Goal: Task Accomplishment & Management: Use online tool/utility

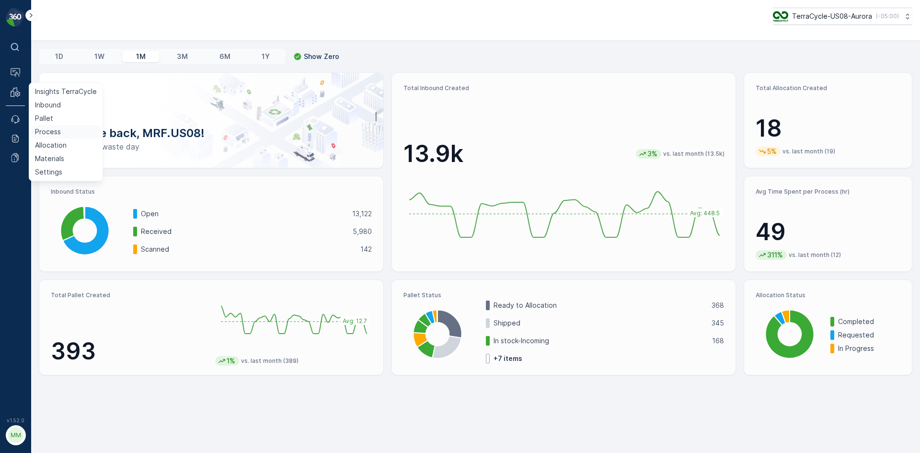
click at [51, 133] on p "Process" at bounding box center [48, 132] width 26 height 10
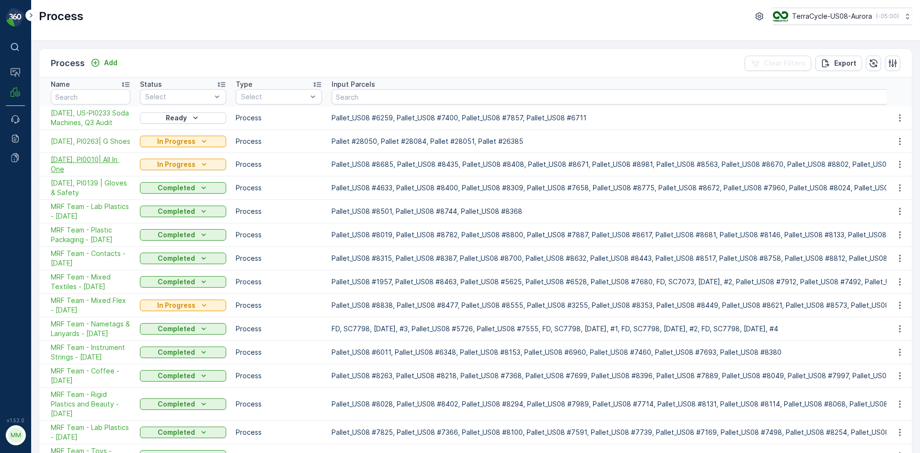
click at [97, 170] on span "10/02/25, PI0010| All In One" at bounding box center [91, 164] width 80 height 19
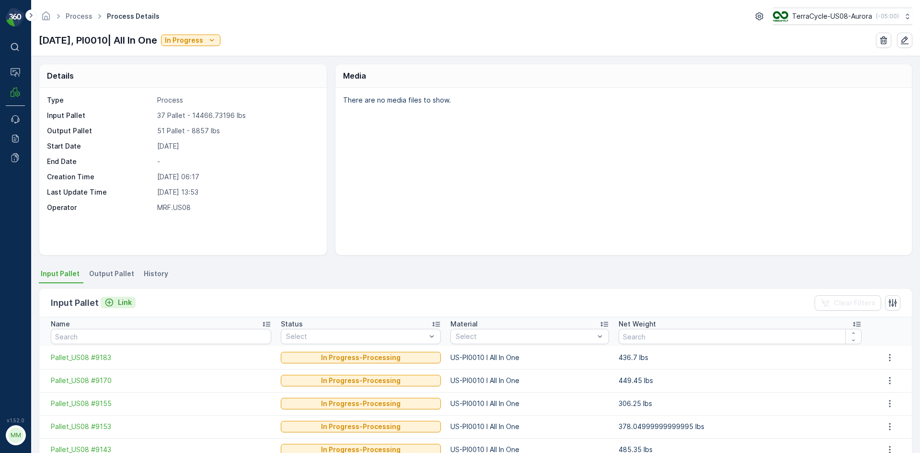
click at [112, 303] on icon "Link" at bounding box center [109, 303] width 8 height 8
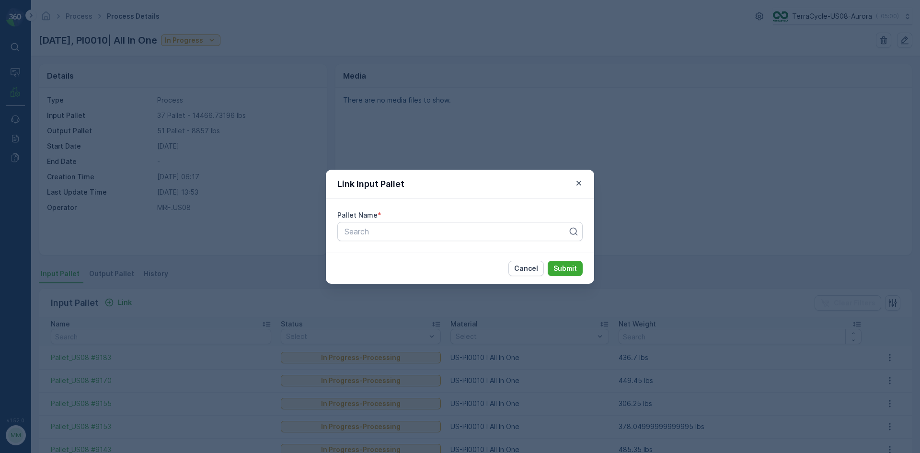
drag, startPoint x: 218, startPoint y: 323, endPoint x: 213, endPoint y: 319, distance: 6.4
click at [218, 323] on div "Link Input Pallet Pallet Name * Search Cancel Submit" at bounding box center [460, 226] width 920 height 453
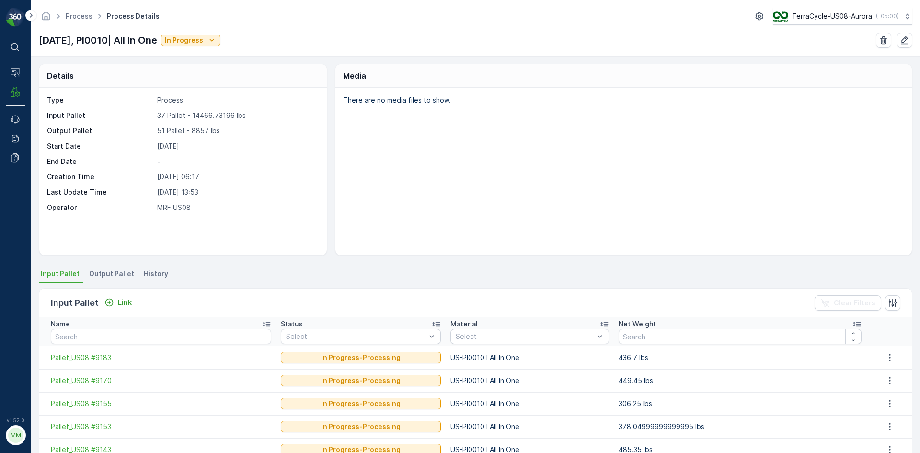
click at [104, 277] on span "Output Pallet" at bounding box center [111, 274] width 45 height 10
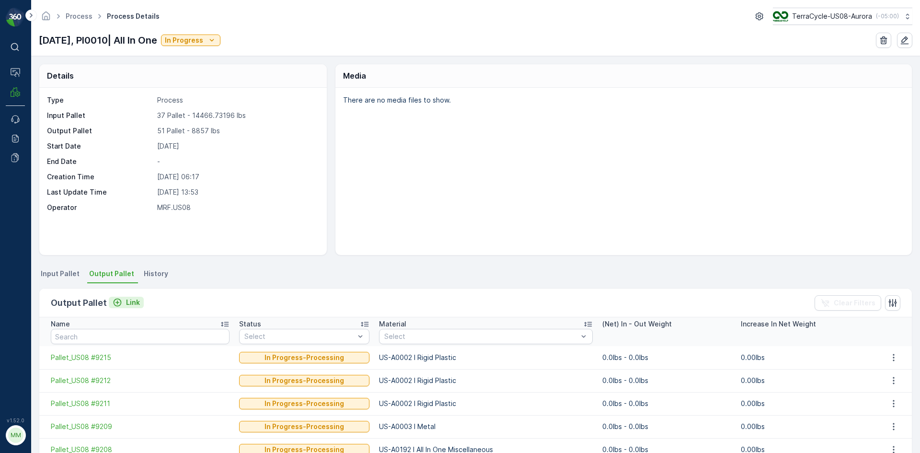
click at [126, 304] on p "Link" at bounding box center [133, 303] width 14 height 10
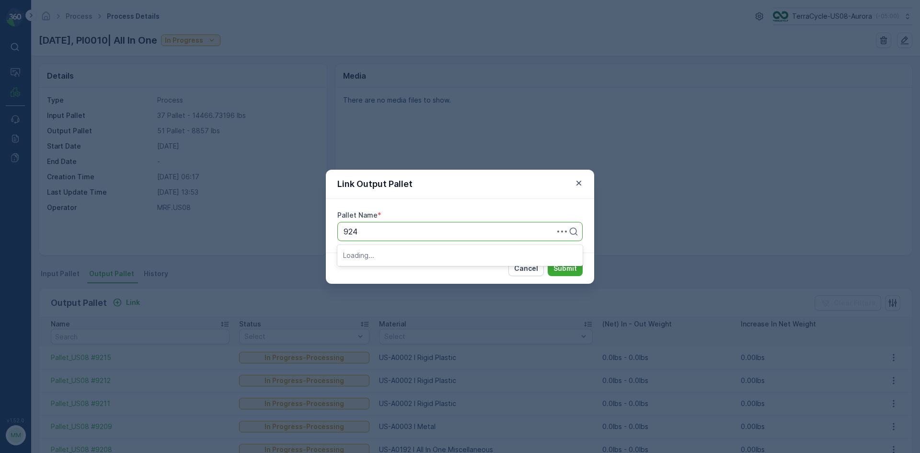
type input "9240"
click at [387, 274] on span "Pallet_US08 #9240" at bounding box center [377, 271] width 69 height 9
click at [565, 268] on p "Submit" at bounding box center [564, 269] width 23 height 10
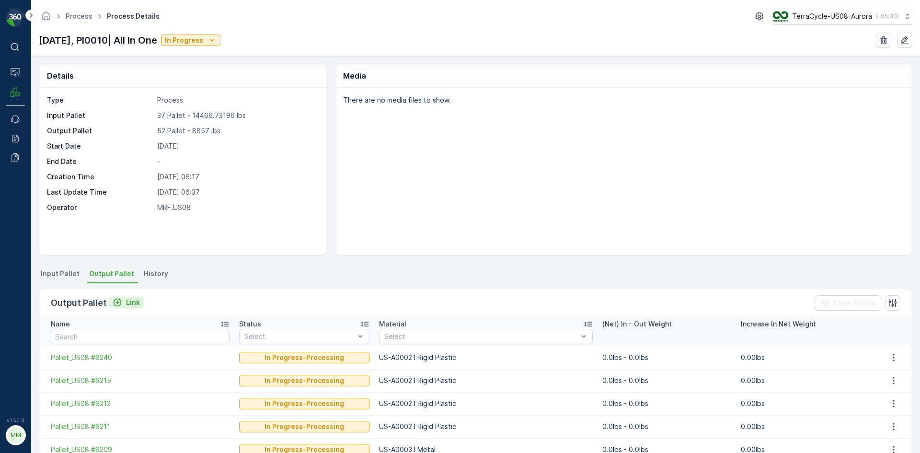
click at [126, 303] on p "Link" at bounding box center [133, 303] width 14 height 10
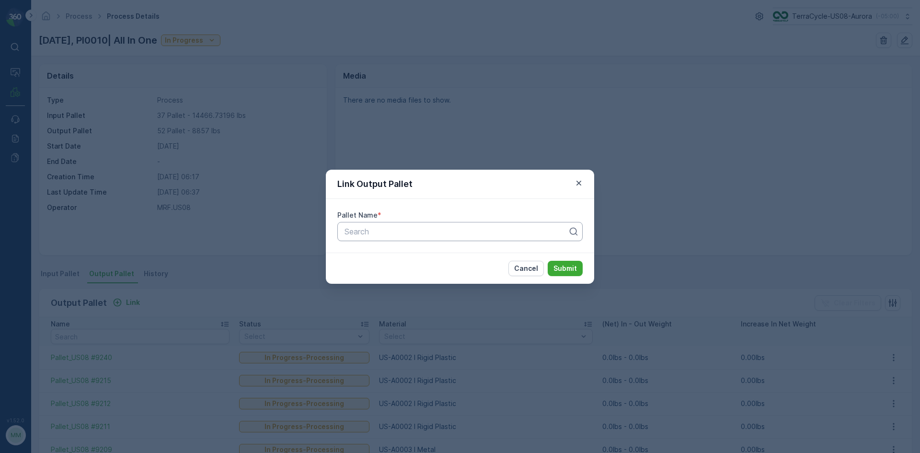
click at [396, 236] on div "Search" at bounding box center [456, 232] width 225 height 12
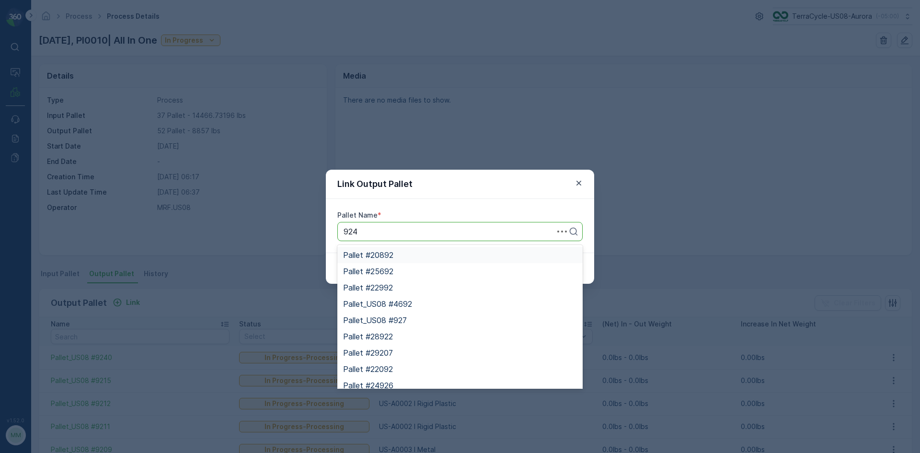
type input "9248"
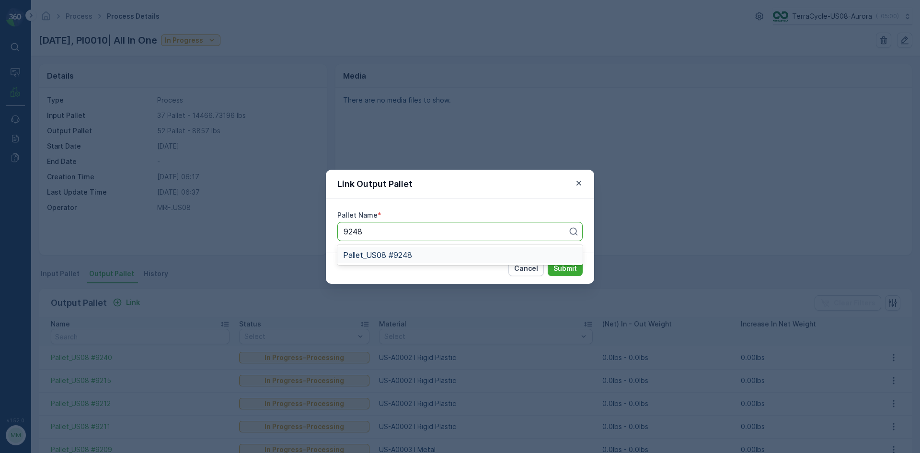
click at [422, 258] on div "Pallet_US08 #9248" at bounding box center [460, 255] width 234 height 9
click at [577, 269] on button "Submit" at bounding box center [565, 268] width 35 height 15
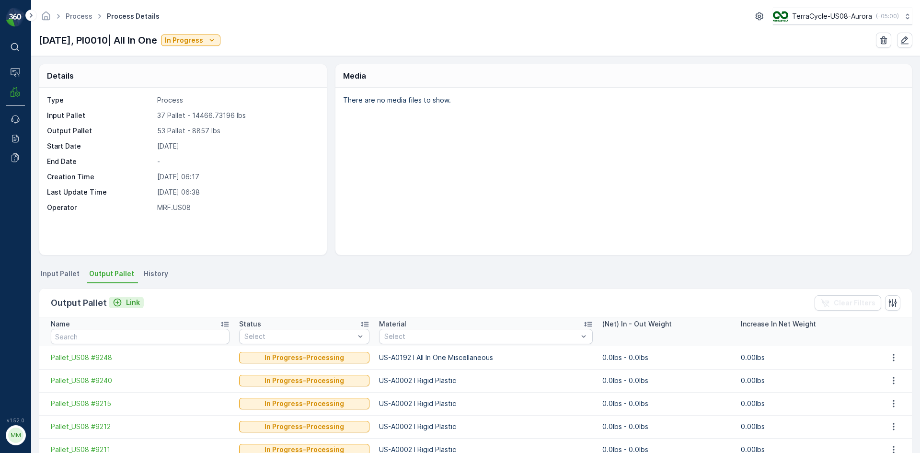
drag, startPoint x: 134, startPoint y: 296, endPoint x: 136, endPoint y: 304, distance: 8.3
click at [135, 296] on div "Output Pallet Link" at bounding box center [97, 302] width 93 height 13
click at [136, 304] on p "Link" at bounding box center [133, 303] width 14 height 10
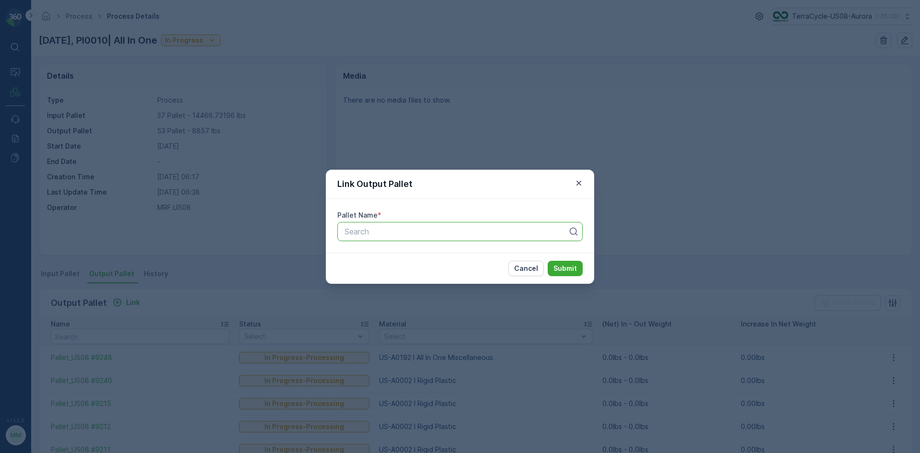
click at [360, 228] on div at bounding box center [456, 231] width 225 height 9
type input "9185"
click at [372, 256] on span "Pallet_US08 #9185" at bounding box center [377, 255] width 68 height 9
click at [562, 272] on p "Submit" at bounding box center [564, 269] width 23 height 10
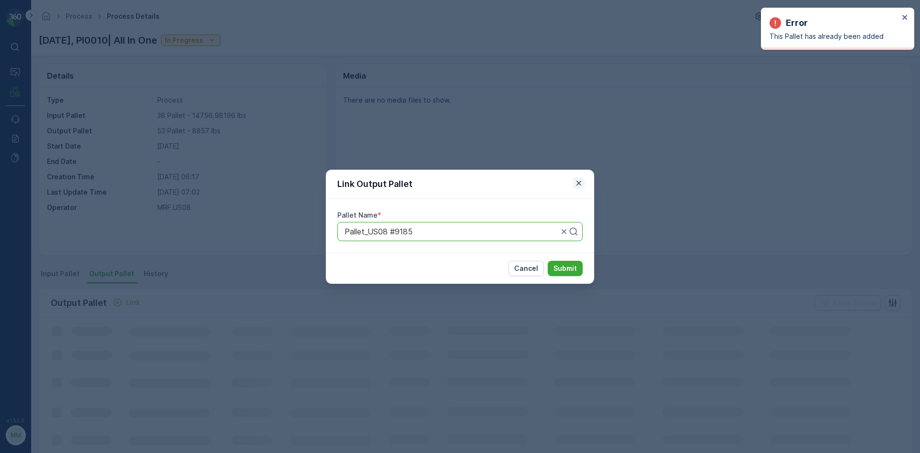
click at [576, 178] on icon "button" at bounding box center [579, 183] width 10 height 10
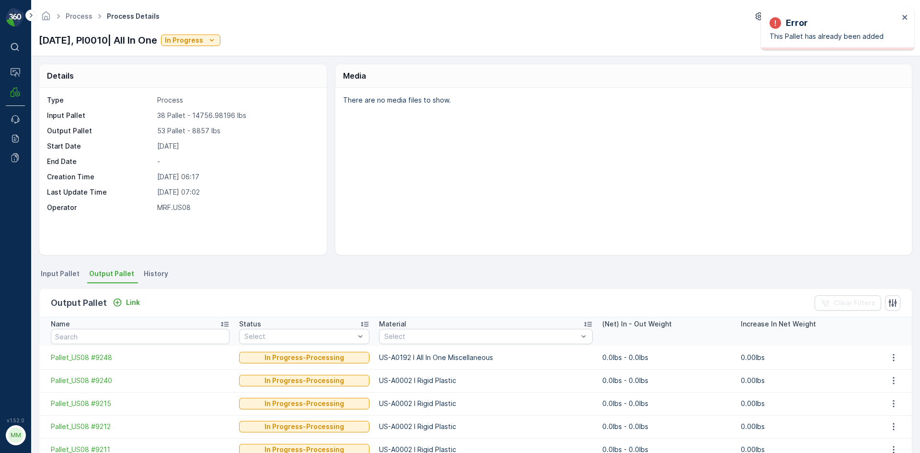
click at [63, 271] on span "Input Pallet" at bounding box center [60, 274] width 39 height 10
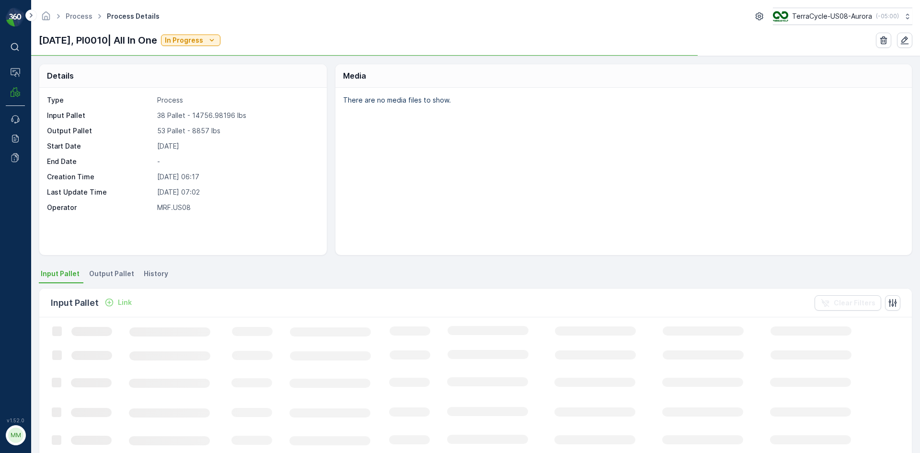
click at [118, 272] on span "Output Pallet" at bounding box center [111, 274] width 45 height 10
click at [57, 273] on span "Input Pallet" at bounding box center [60, 274] width 39 height 10
click at [110, 303] on icon "Link" at bounding box center [109, 303] width 10 height 10
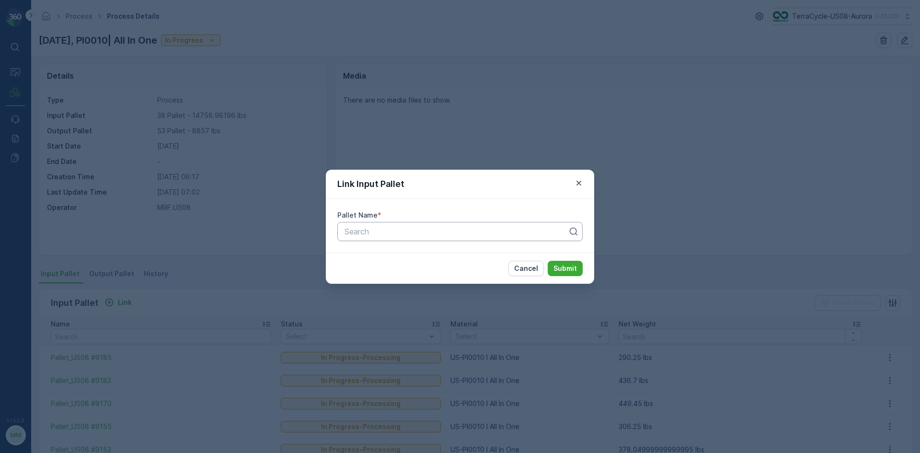
click at [427, 235] on div at bounding box center [456, 231] width 225 height 9
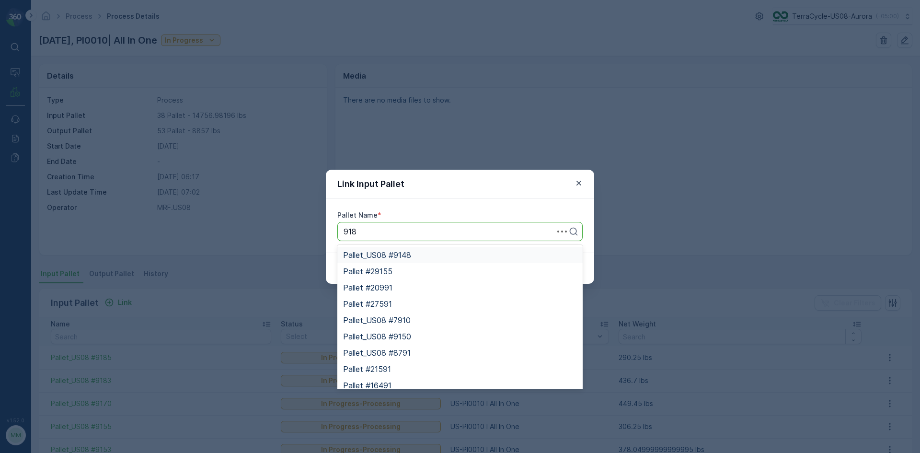
type input "9185"
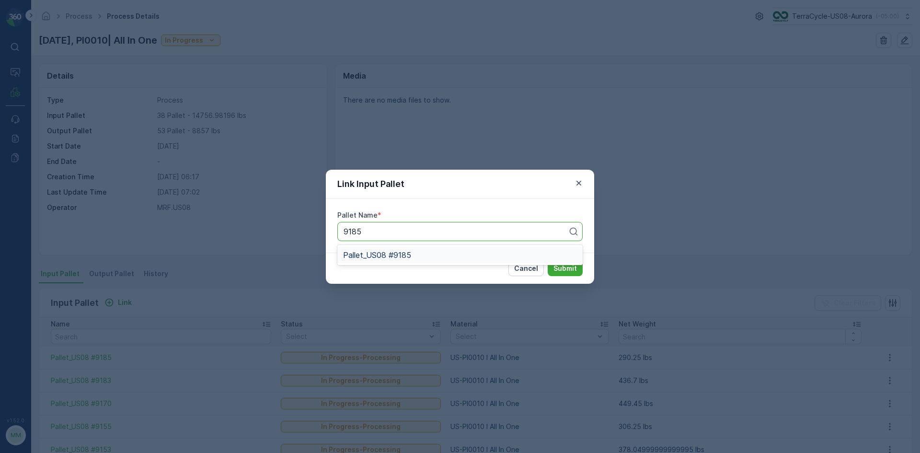
drag, startPoint x: 380, startPoint y: 255, endPoint x: 385, endPoint y: 258, distance: 5.2
click at [381, 255] on span "Pallet_US08 #9185" at bounding box center [377, 255] width 68 height 9
click at [568, 271] on p "Submit" at bounding box center [564, 269] width 23 height 10
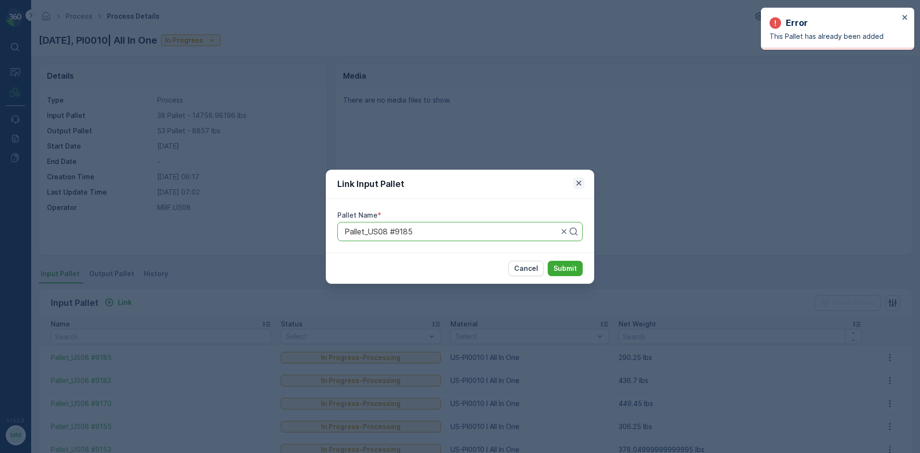
click at [580, 180] on icon "button" at bounding box center [579, 183] width 10 height 10
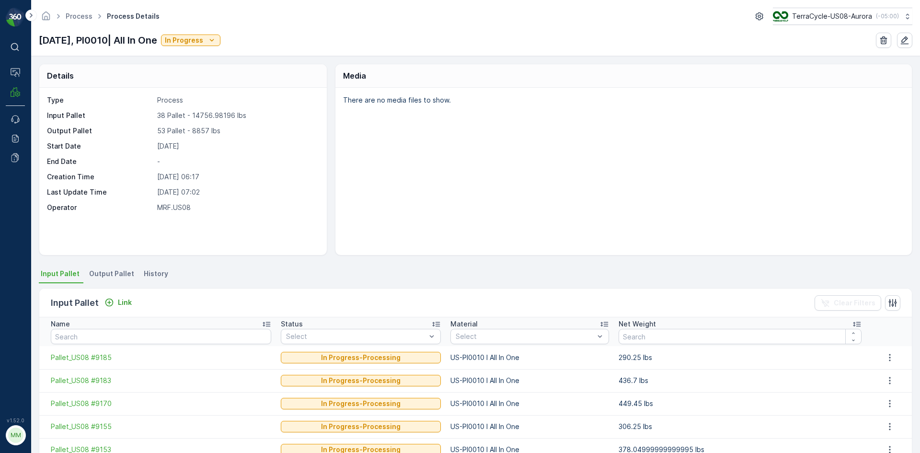
click at [105, 270] on span "Output Pallet" at bounding box center [111, 274] width 45 height 10
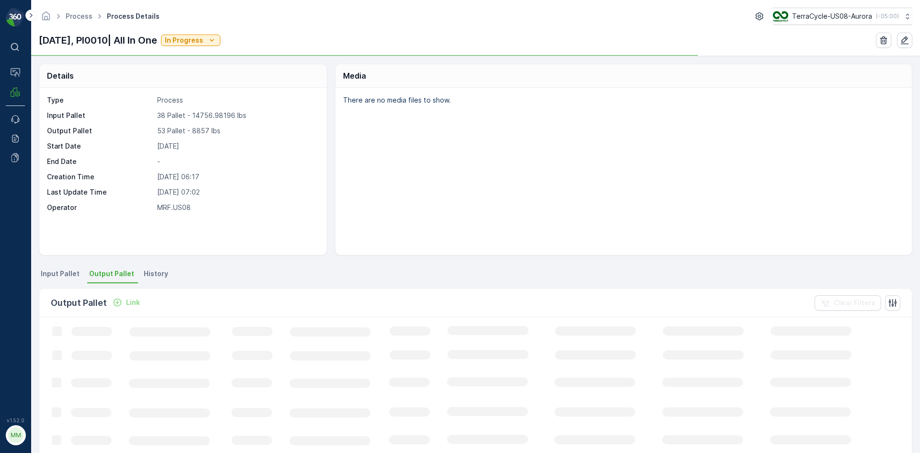
click at [123, 294] on div "Output Pallet Link Clear Filters" at bounding box center [475, 302] width 873 height 29
click at [126, 312] on div "Output Pallet Link Clear Filters" at bounding box center [475, 302] width 873 height 29
click at [123, 303] on div "Link" at bounding box center [126, 303] width 27 height 10
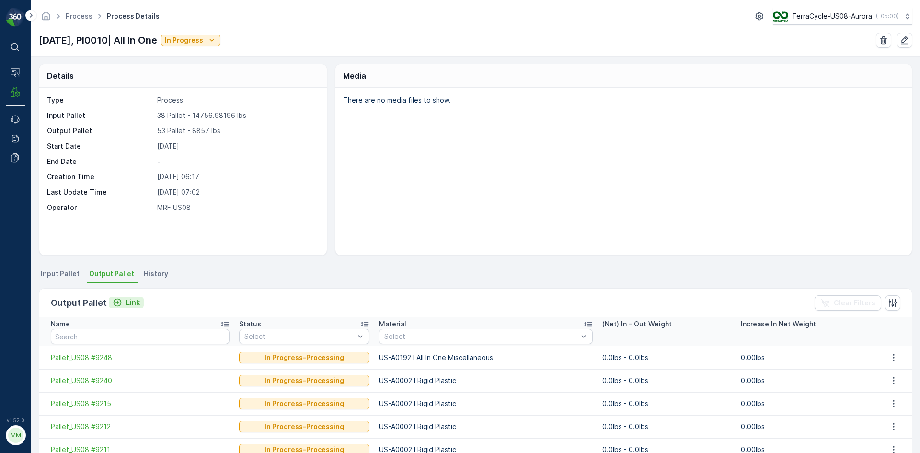
click at [133, 304] on p "Link" at bounding box center [133, 303] width 14 height 10
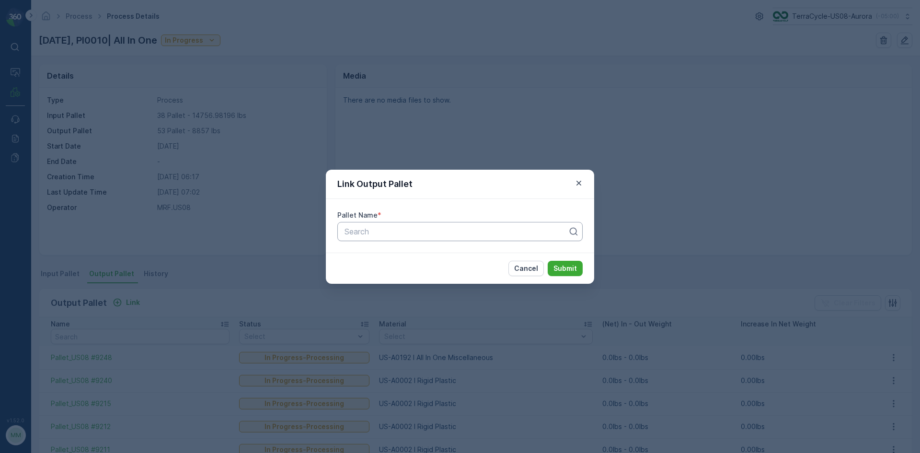
click at [343, 228] on div "Search" at bounding box center [459, 231] width 245 height 19
type input "9214"
drag, startPoint x: 393, startPoint y: 275, endPoint x: 516, endPoint y: 260, distance: 124.1
click at [395, 275] on span "Pallet_US08 #9214" at bounding box center [377, 271] width 68 height 9
click at [560, 272] on p "Submit" at bounding box center [564, 269] width 23 height 10
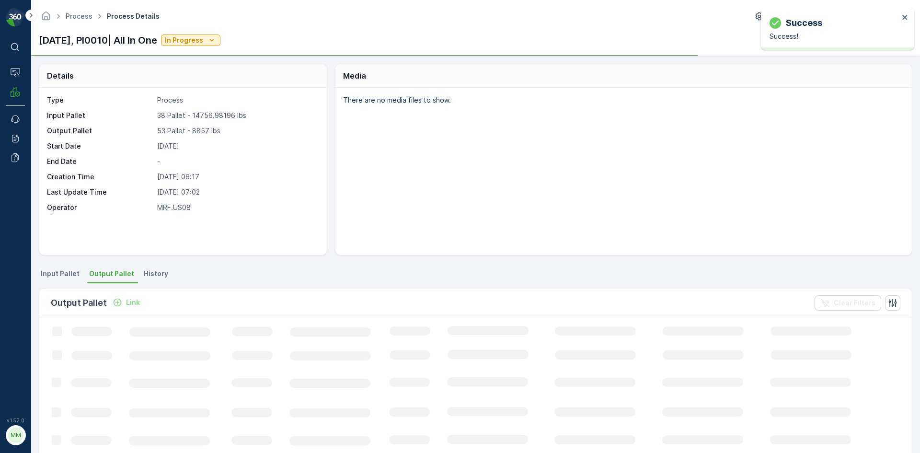
click at [134, 303] on p "Link" at bounding box center [133, 303] width 14 height 10
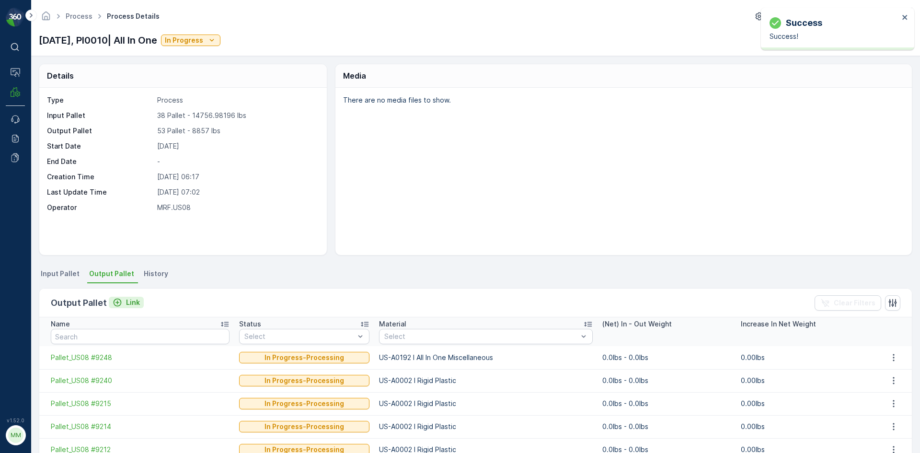
click at [134, 303] on p "Link" at bounding box center [133, 303] width 14 height 10
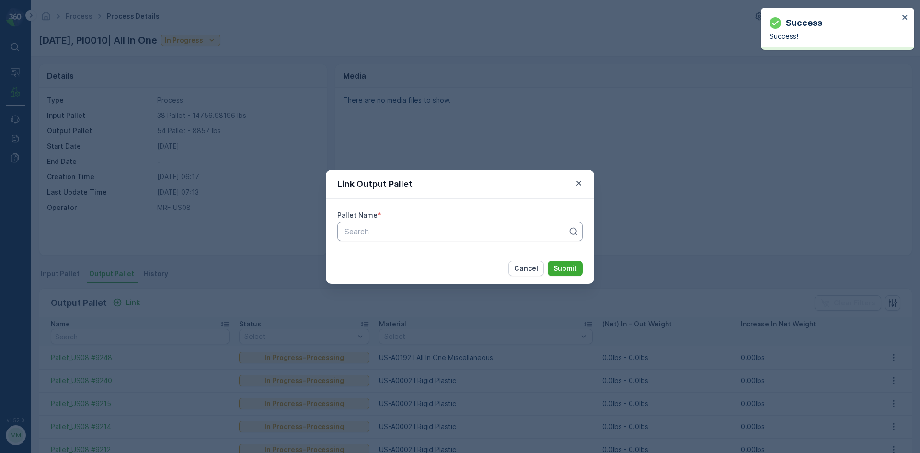
click at [358, 235] on div at bounding box center [456, 231] width 225 height 9
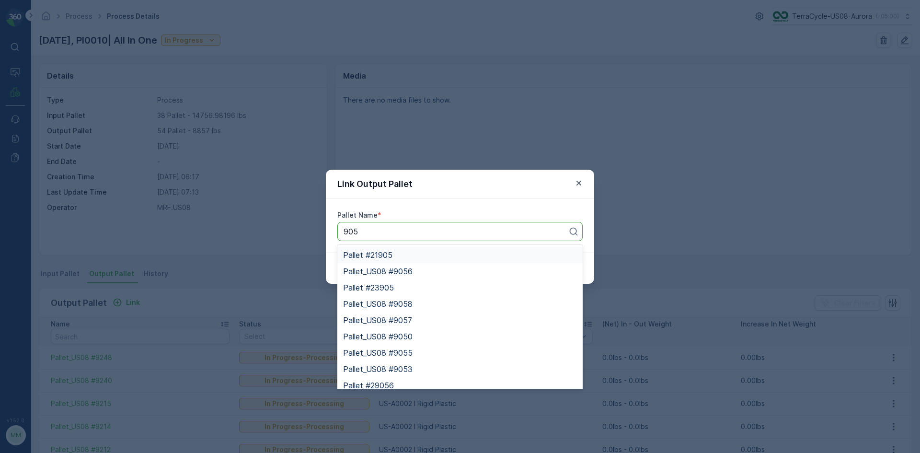
type input "9205"
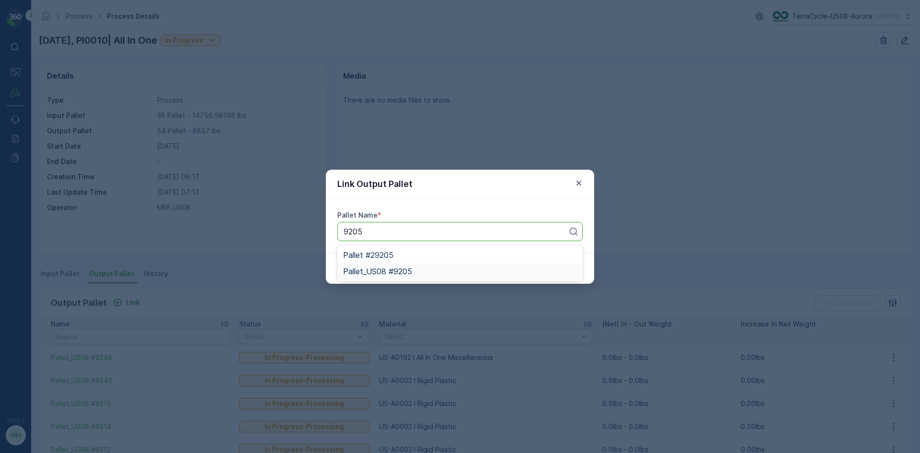
click at [396, 272] on span "Pallet_US08 #9205" at bounding box center [377, 271] width 69 height 9
click at [572, 270] on p "Submit" at bounding box center [564, 269] width 23 height 10
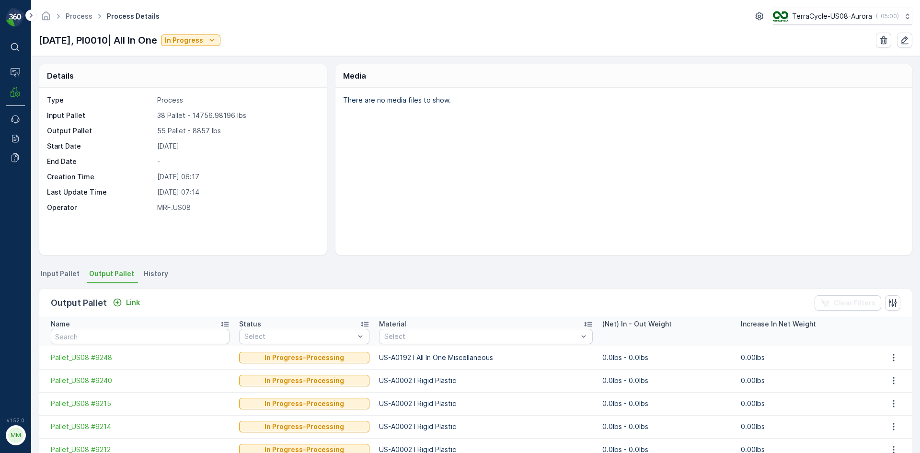
drag, startPoint x: 89, startPoint y: 39, endPoint x: 162, endPoint y: 40, distance: 72.8
click at [157, 40] on p "10/02/25, PI0010| All In One" at bounding box center [98, 40] width 118 height 14
click at [123, 302] on div "Link" at bounding box center [126, 303] width 27 height 10
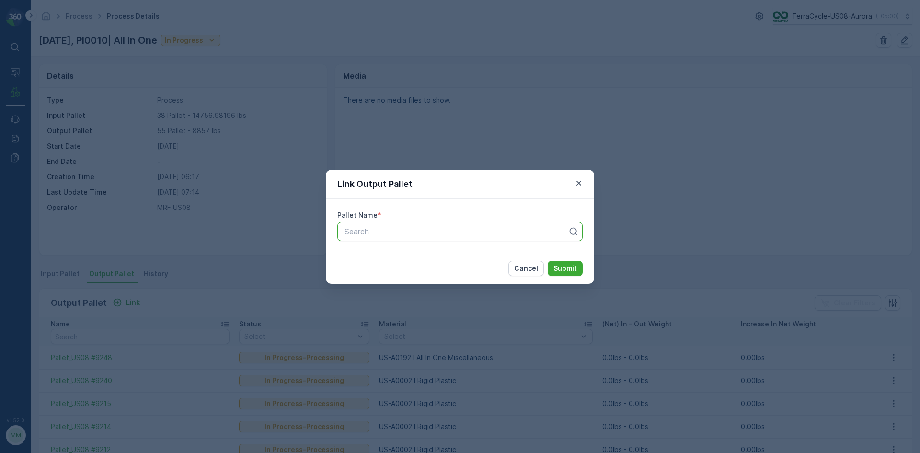
click at [374, 231] on div at bounding box center [456, 231] width 225 height 9
type input "9178"
click at [379, 252] on span "Pallet_US08 #9178" at bounding box center [377, 255] width 68 height 9
click at [558, 269] on p "Submit" at bounding box center [564, 269] width 23 height 10
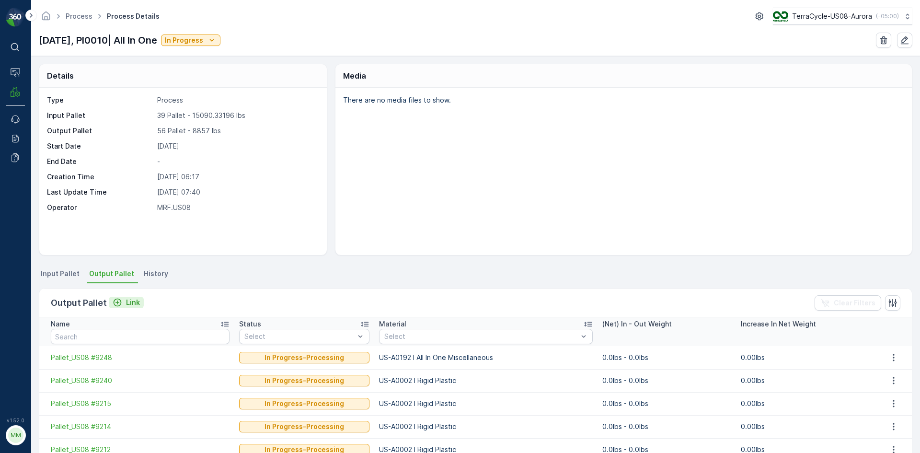
click at [109, 301] on button "Link" at bounding box center [126, 303] width 35 height 12
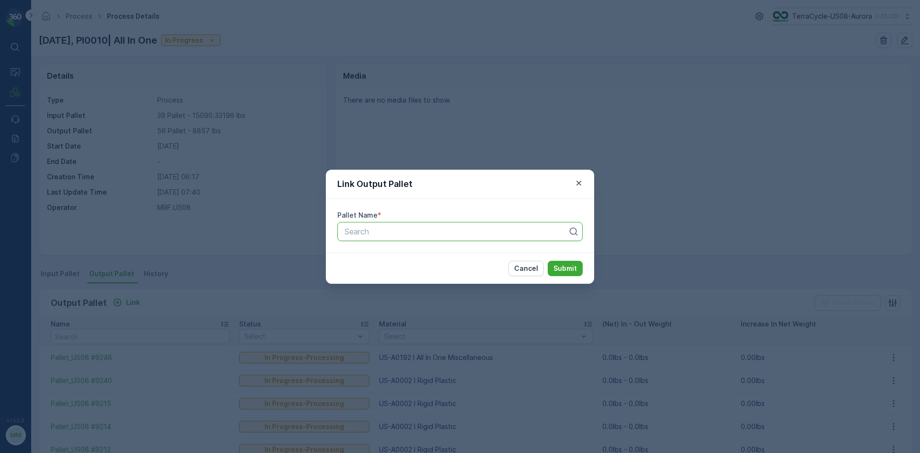
click at [427, 229] on div at bounding box center [456, 231] width 225 height 9
click at [428, 233] on div at bounding box center [456, 231] width 225 height 9
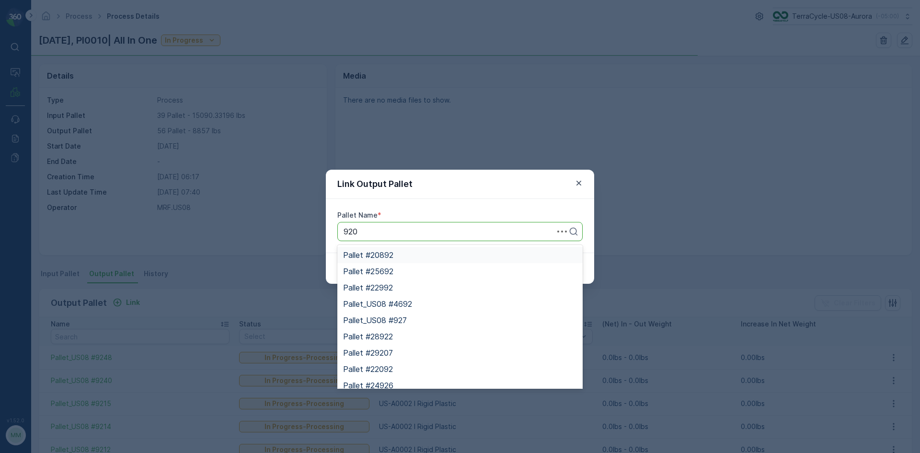
type input "9204"
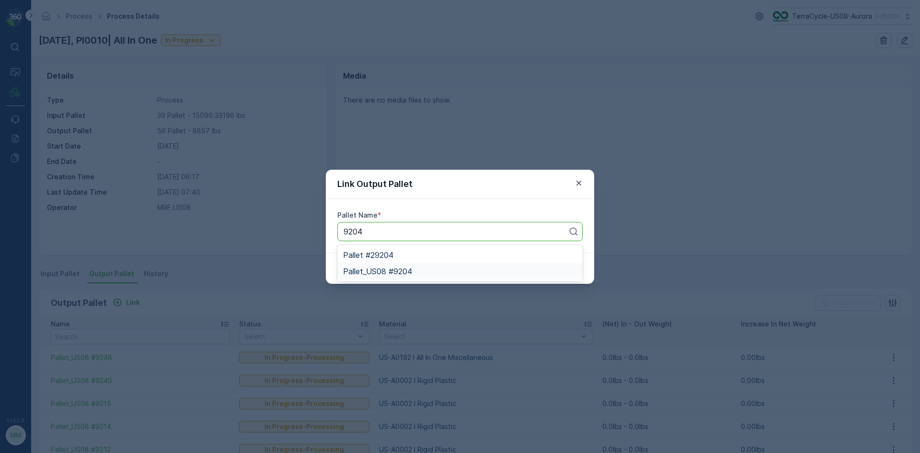
click at [377, 272] on span "Pallet_US08 #9204" at bounding box center [377, 271] width 69 height 9
click at [573, 271] on p "Submit" at bounding box center [564, 269] width 23 height 10
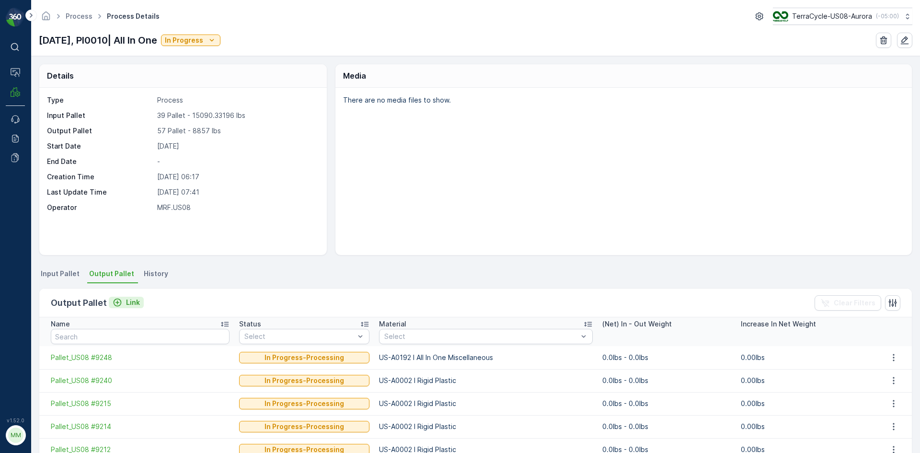
click at [127, 305] on p "Link" at bounding box center [133, 303] width 14 height 10
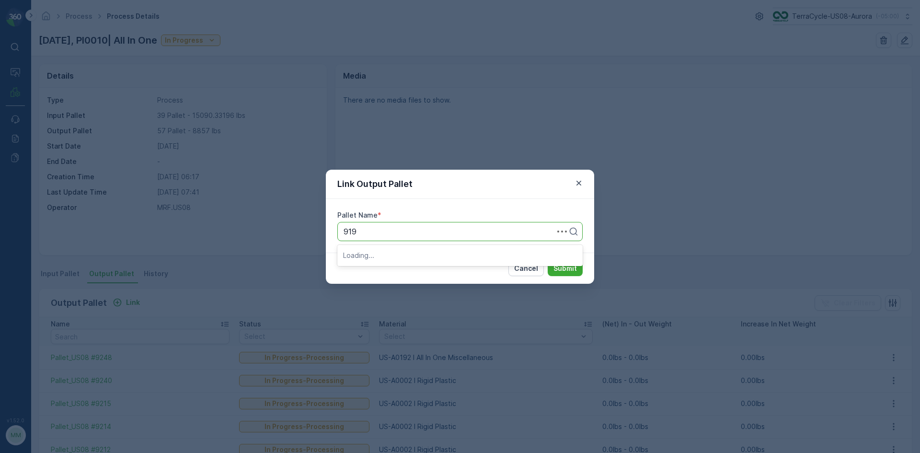
type input "9199"
click at [413, 249] on div "Pallet_US08 #9199" at bounding box center [459, 255] width 245 height 16
click at [568, 271] on p "Submit" at bounding box center [564, 269] width 23 height 10
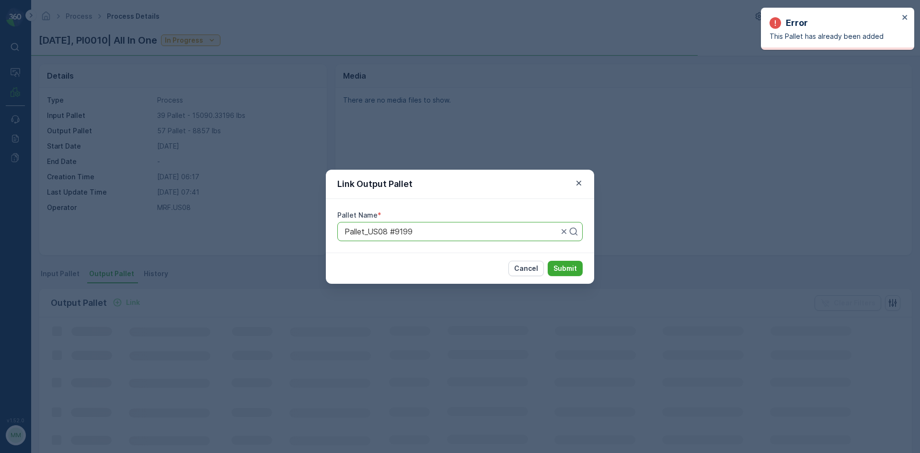
click at [724, 173] on div "Link Output Pallet Pallet Name * Pallet_US08 #9199 Cancel Submit" at bounding box center [460, 226] width 920 height 453
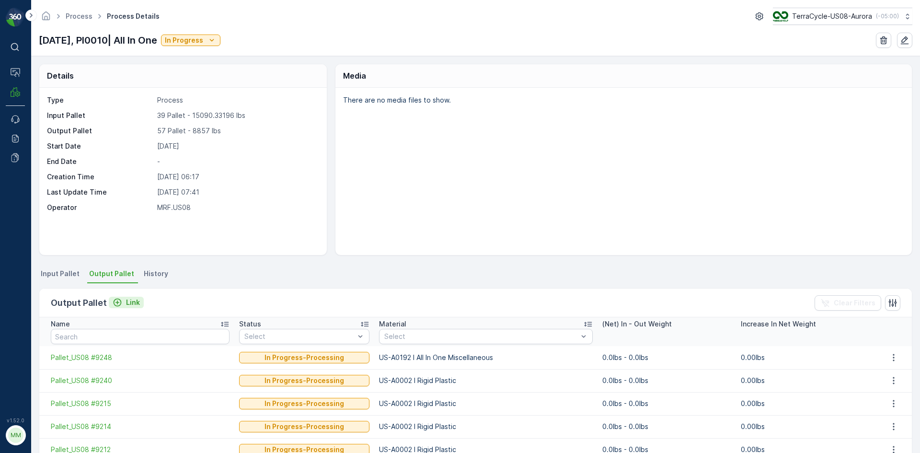
click at [124, 302] on div "Link" at bounding box center [126, 303] width 27 height 10
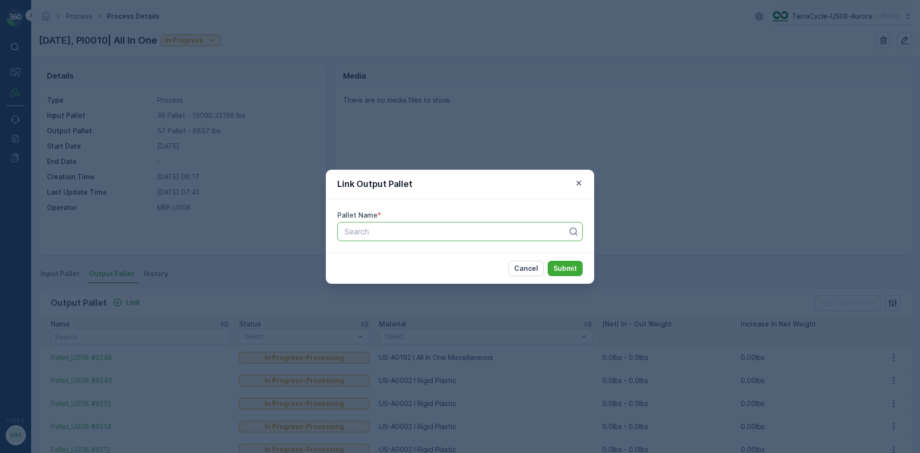
click at [375, 232] on div at bounding box center [456, 231] width 225 height 9
type input "8088"
click at [366, 251] on div "Pallet_US08 #8088" at bounding box center [459, 255] width 245 height 16
click at [575, 268] on p "Submit" at bounding box center [564, 269] width 23 height 10
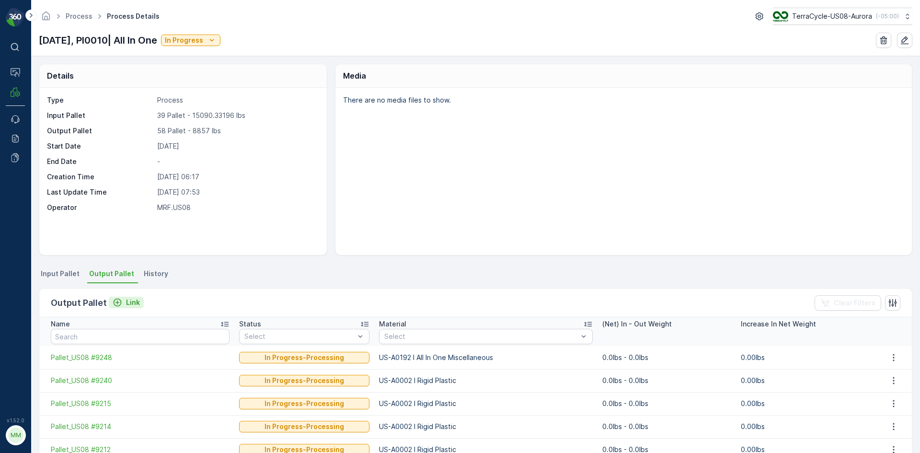
click at [127, 300] on p "Link" at bounding box center [133, 303] width 14 height 10
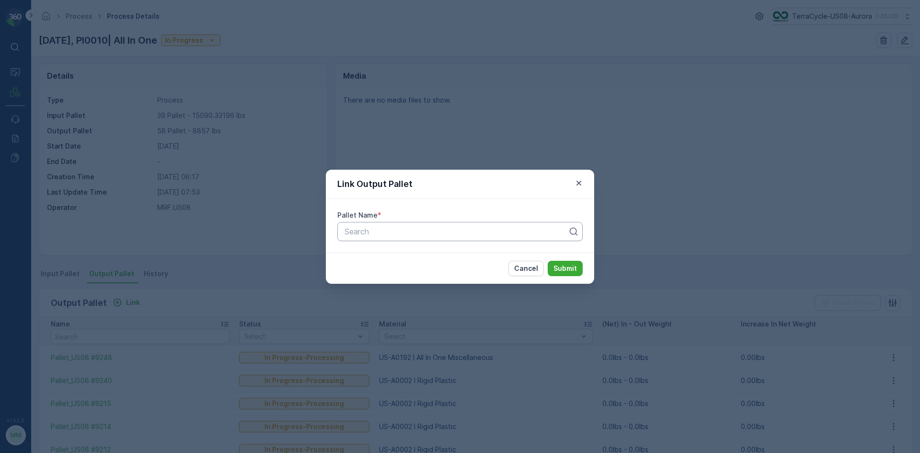
click at [453, 237] on div "Search" at bounding box center [456, 232] width 225 height 12
type input "9267"
click at [418, 264] on div "Pallet_US08 #9267" at bounding box center [459, 255] width 245 height 20
click at [426, 256] on div "Pallet_US08 #9267" at bounding box center [460, 255] width 234 height 9
click at [575, 272] on p "Submit" at bounding box center [564, 269] width 23 height 10
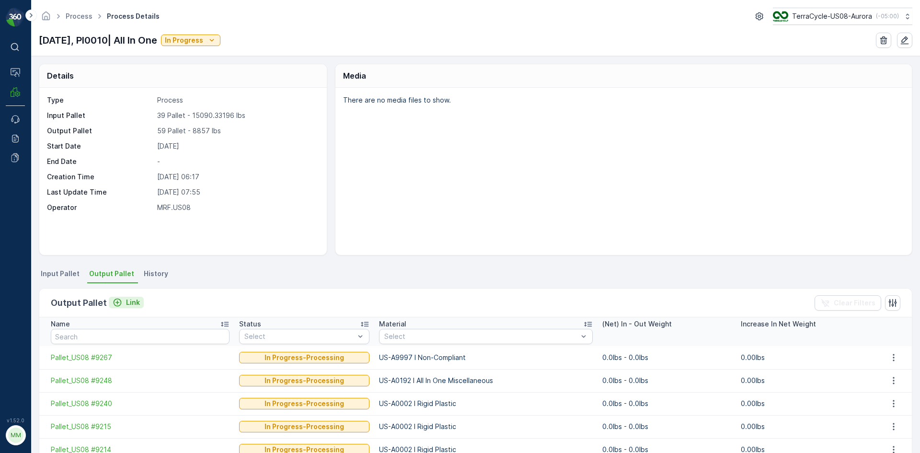
click at [120, 298] on icon "Link" at bounding box center [118, 303] width 10 height 10
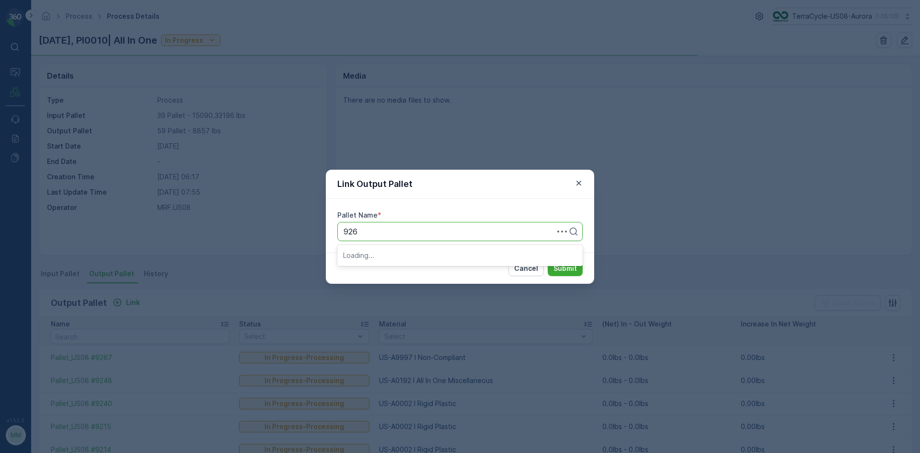
type input "9268"
click at [396, 257] on span "Pallet_US08 #9268" at bounding box center [377, 255] width 69 height 9
click at [564, 264] on p "Submit" at bounding box center [564, 269] width 23 height 10
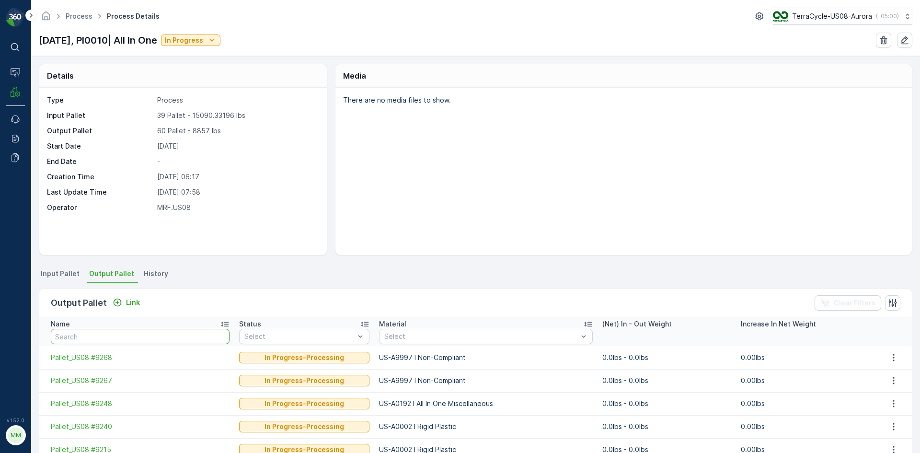
click at [154, 342] on input "text" at bounding box center [140, 336] width 179 height 15
click at [126, 302] on p "Link" at bounding box center [133, 303] width 14 height 10
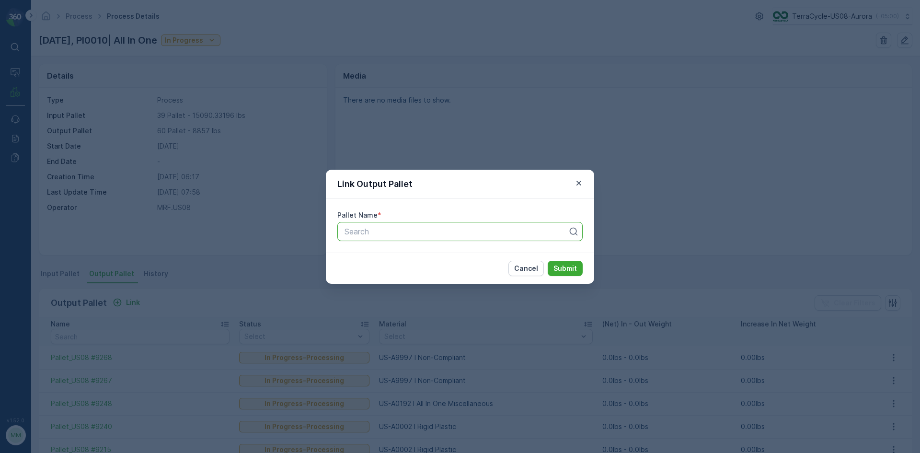
click at [411, 230] on div at bounding box center [456, 231] width 225 height 9
type input "9020"
click at [408, 254] on span "Pallet_US08 #9020" at bounding box center [377, 255] width 69 height 9
click at [561, 270] on p "Submit" at bounding box center [564, 269] width 23 height 10
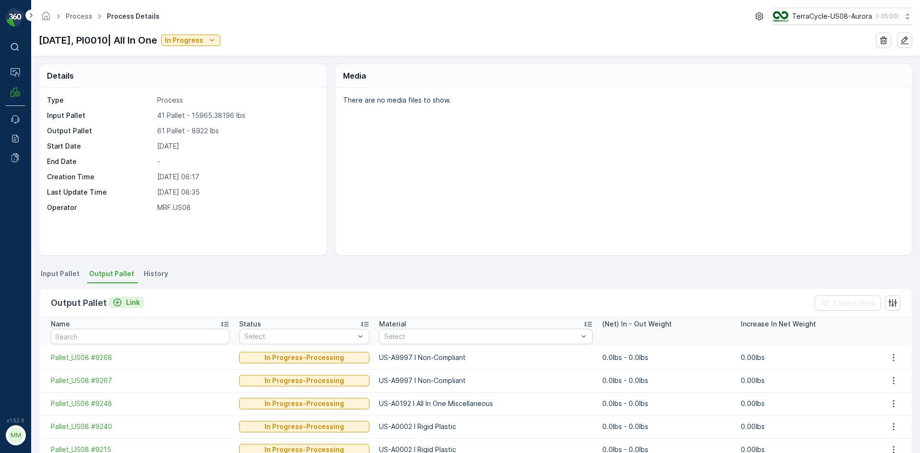
click at [119, 300] on icon "Link" at bounding box center [118, 303] width 10 height 10
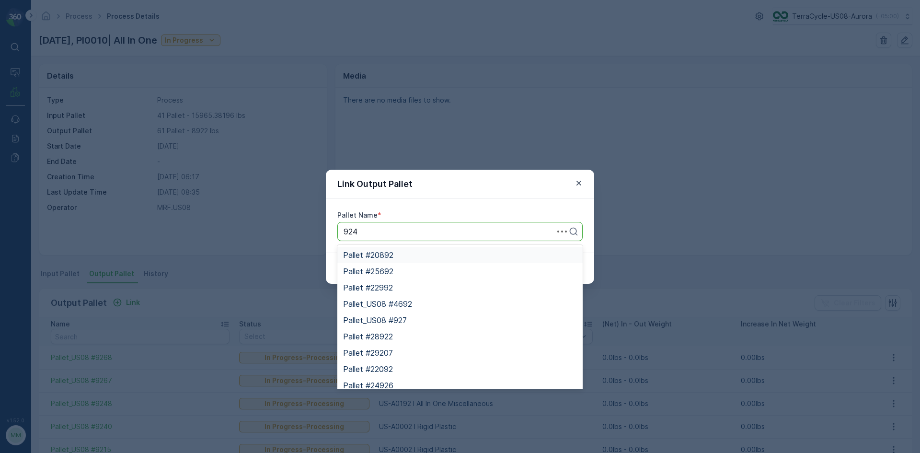
type input "9247"
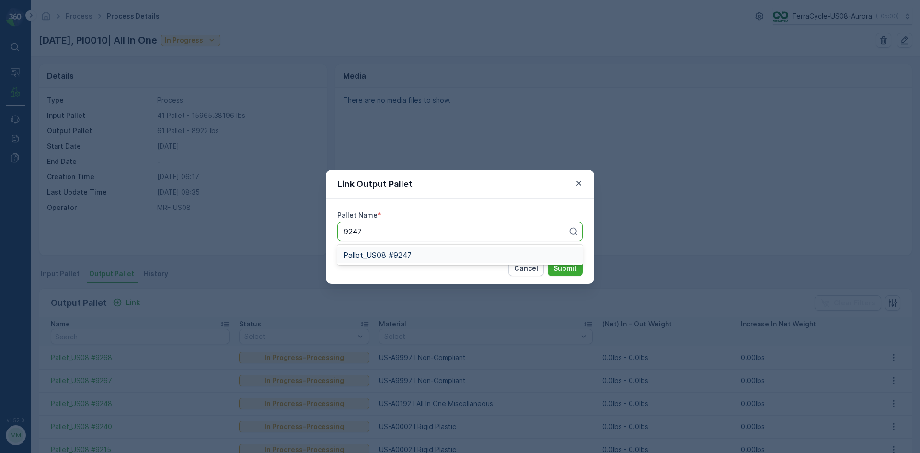
click at [432, 254] on div "Pallet_US08 #9247" at bounding box center [460, 255] width 234 height 9
click at [573, 267] on p "Submit" at bounding box center [564, 269] width 23 height 10
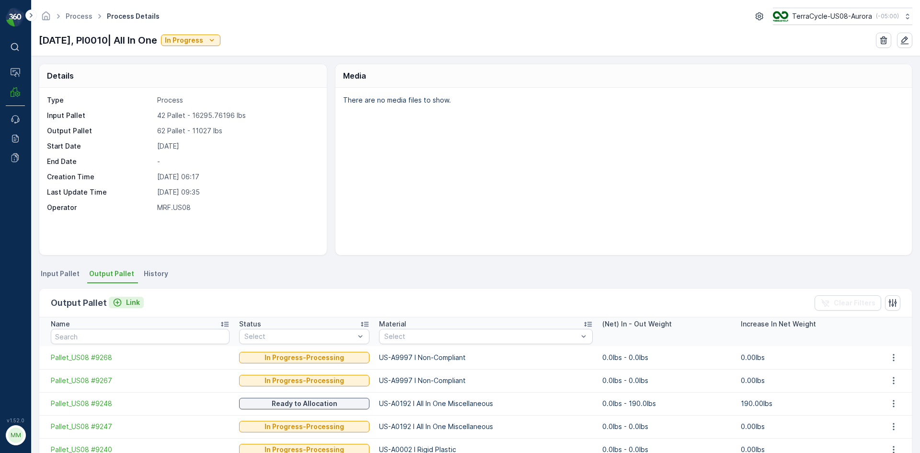
click at [131, 302] on p "Link" at bounding box center [133, 303] width 14 height 10
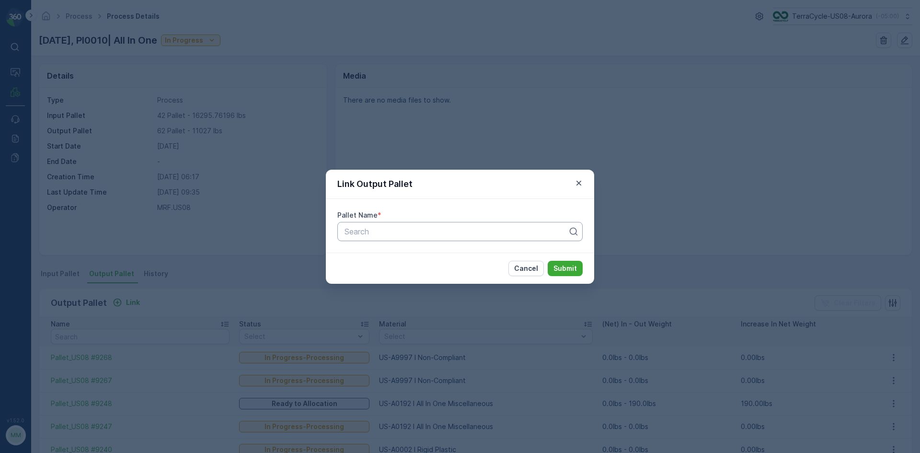
click at [458, 231] on div at bounding box center [456, 231] width 225 height 9
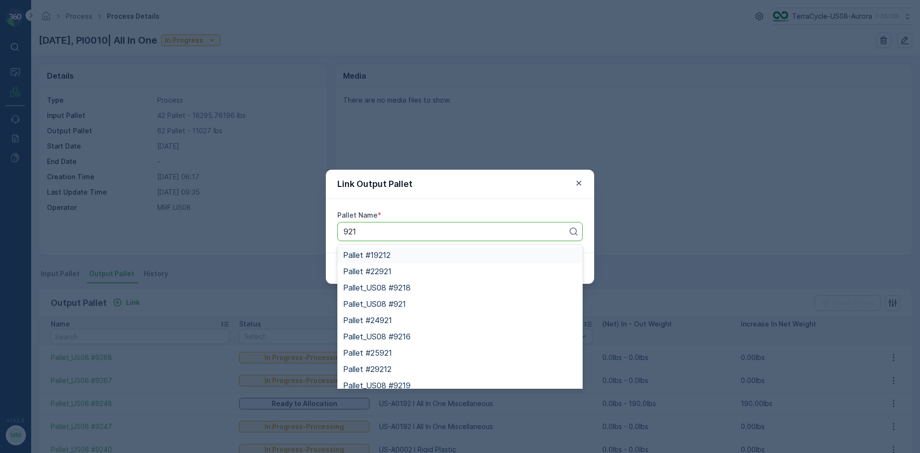
type input "9213"
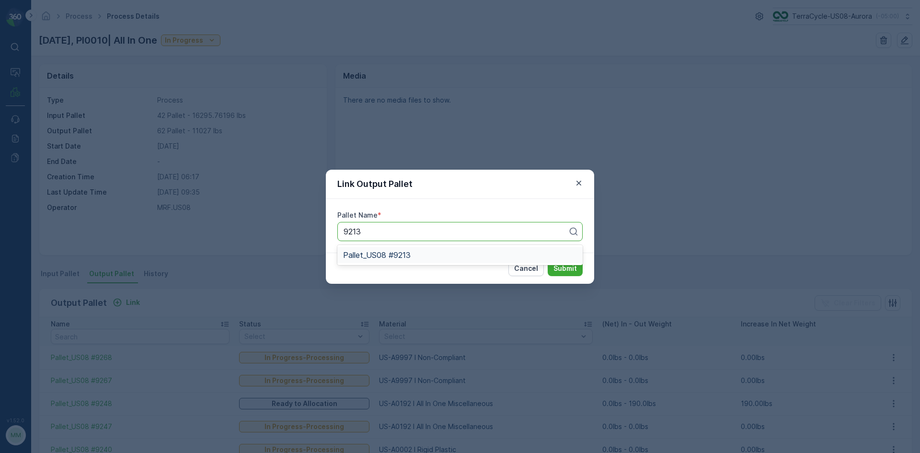
click at [440, 257] on div "Pallet_US08 #9213" at bounding box center [460, 255] width 234 height 9
click at [570, 265] on p "Submit" at bounding box center [564, 269] width 23 height 10
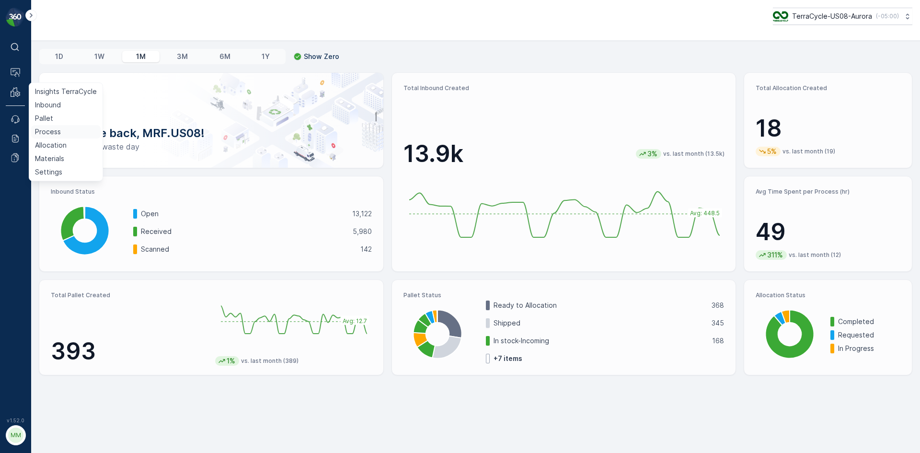
click at [54, 131] on p "Process" at bounding box center [48, 132] width 26 height 10
click at [51, 108] on p "Pallet" at bounding box center [59, 104] width 68 height 9
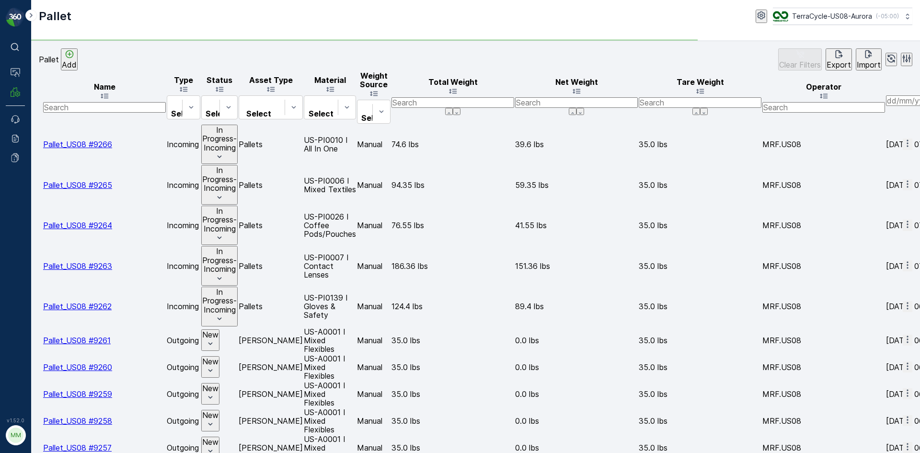
click at [77, 64] on p "Add" at bounding box center [69, 64] width 15 height 9
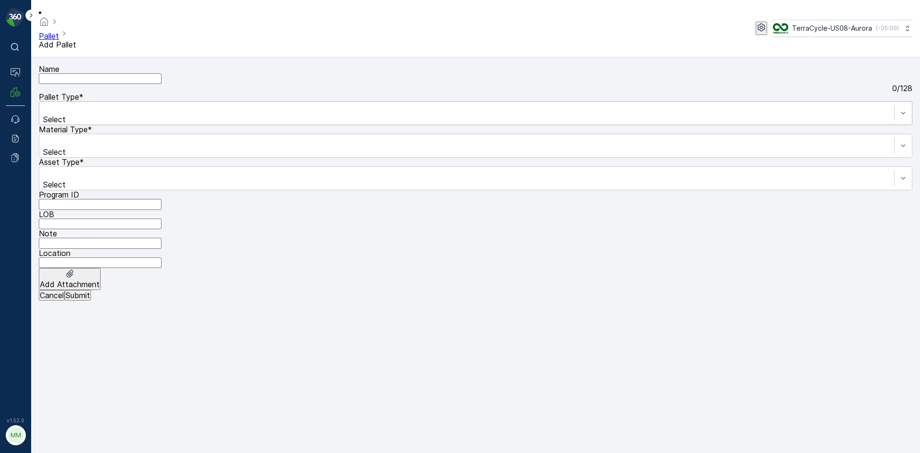
click at [115, 122] on div "Select" at bounding box center [476, 113] width 874 height 24
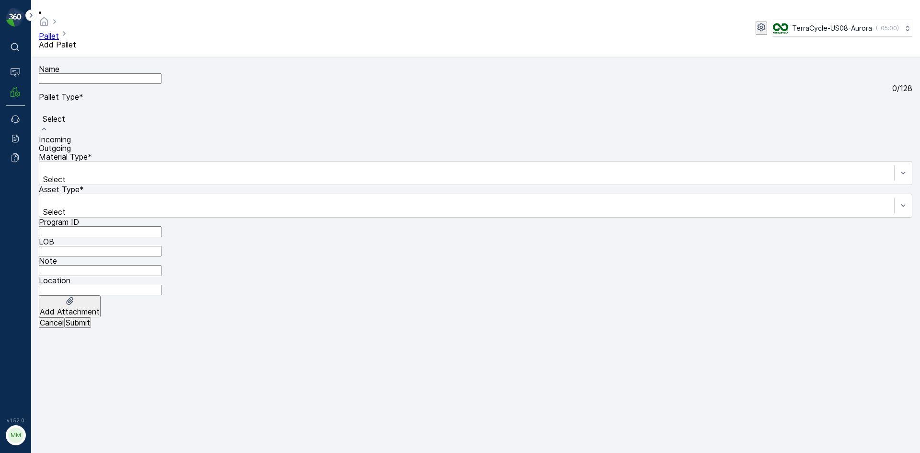
click at [71, 153] on span "Outgoing" at bounding box center [55, 148] width 32 height 10
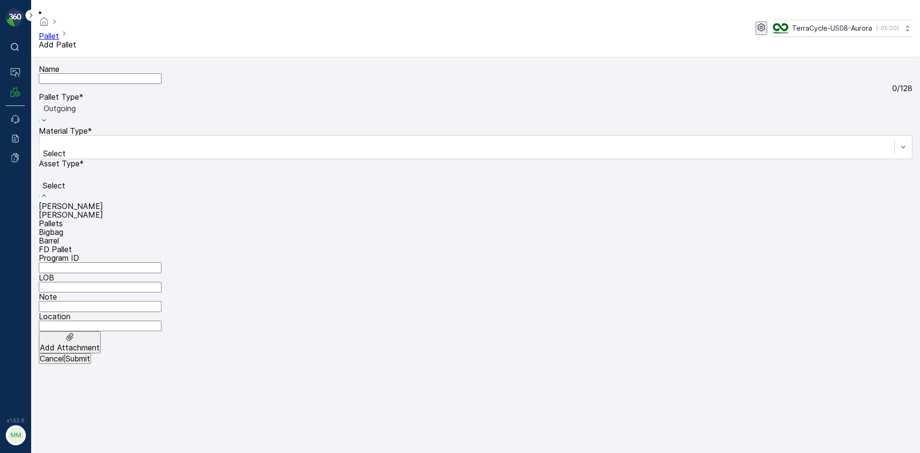
click at [78, 201] on span "[PERSON_NAME]" at bounding box center [71, 206] width 64 height 10
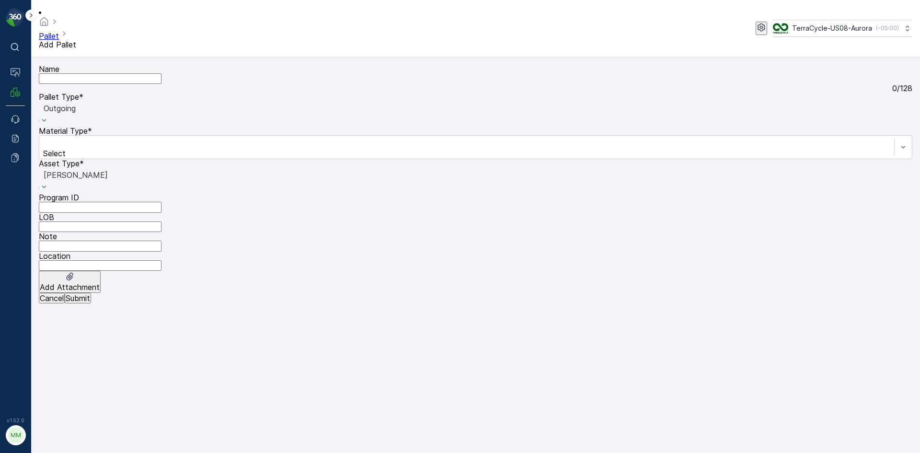
drag, startPoint x: 116, startPoint y: 191, endPoint x: 88, endPoint y: 200, distance: 30.3
click at [116, 202] on ID "Program ID" at bounding box center [100, 207] width 123 height 11
drag, startPoint x: 105, startPoint y: 320, endPoint x: 282, endPoint y: 176, distance: 228.2
click at [110, 293] on div "Name 0 / 128 Pallet Type * option Outgoing, selected. Outgoing Material Type * …" at bounding box center [476, 179] width 874 height 228
click at [292, 127] on div "Name 0 / 128 Pallet Type * option Outgoing, selected. Outgoing Material Type * …" at bounding box center [476, 179] width 874 height 228
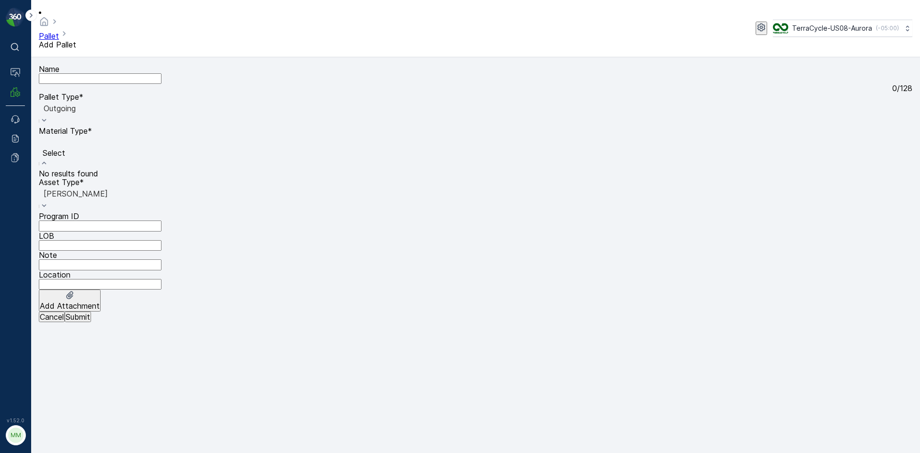
click at [292, 135] on div "Select" at bounding box center [476, 152] width 874 height 34
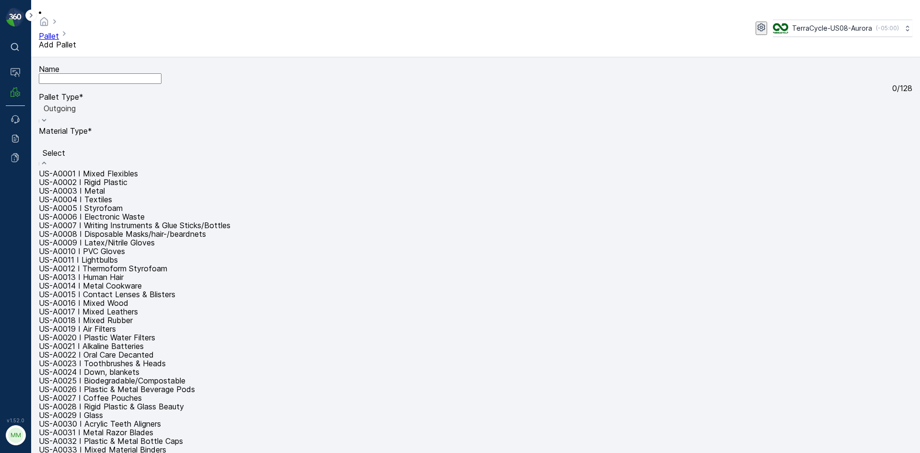
click at [265, 169] on div "US-A0001 I Mixed Flexibles" at bounding box center [476, 173] width 874 height 9
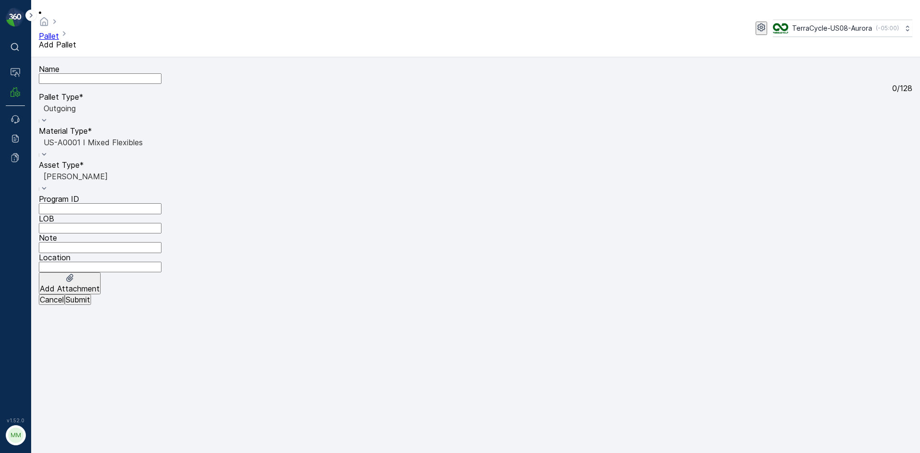
click at [279, 137] on div at bounding box center [476, 142] width 864 height 11
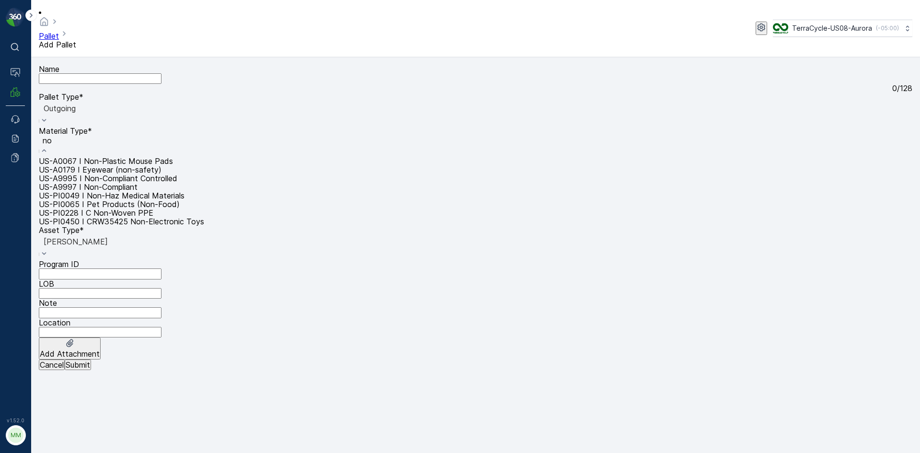
type input "n"
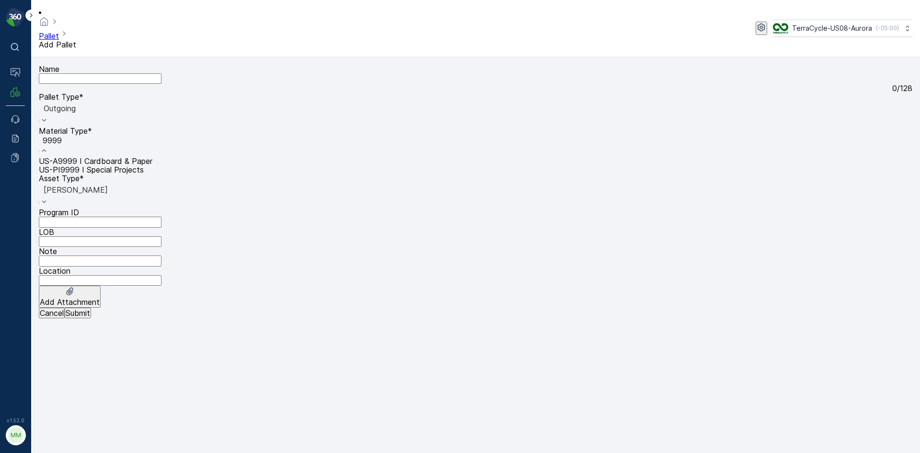
type input "999"
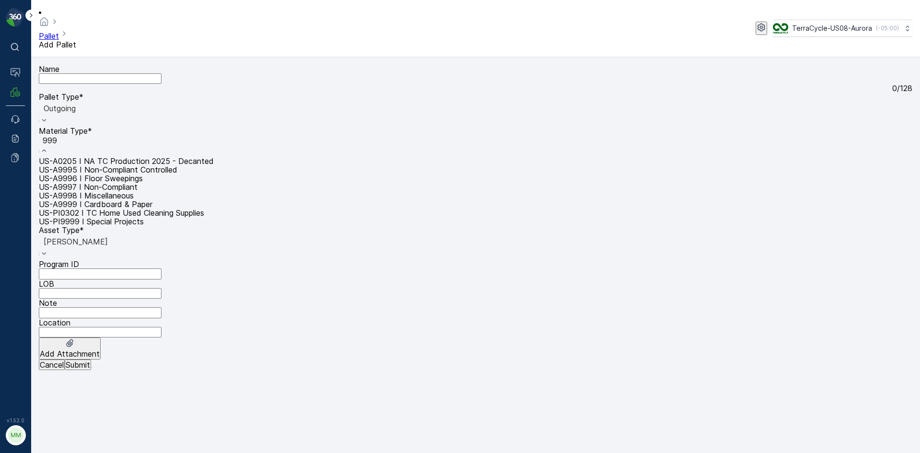
click at [138, 191] on span "US-A9997 I Non-Compliant" at bounding box center [88, 187] width 99 height 10
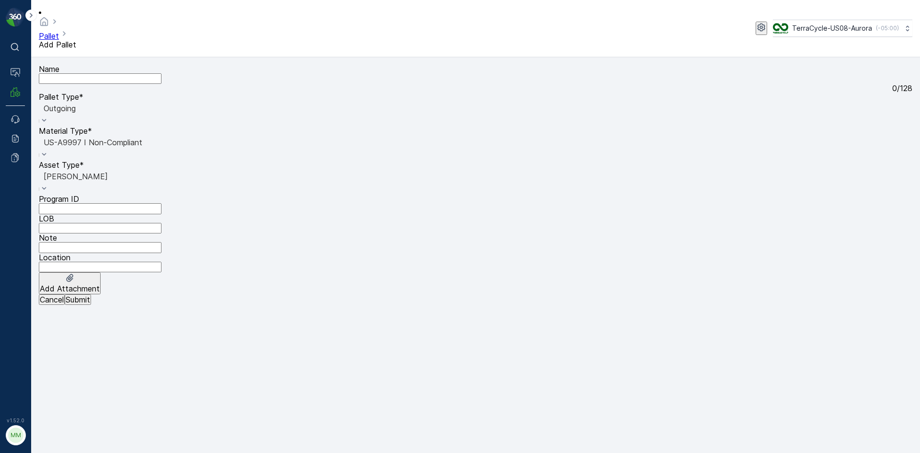
click at [88, 304] on p "Submit" at bounding box center [78, 299] width 24 height 9
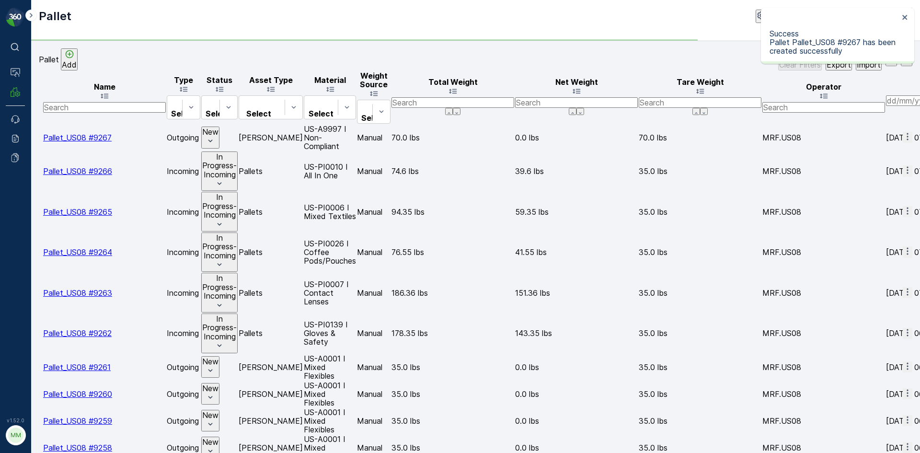
click at [40, 138] on div at bounding box center [40, 138] width 0 height 0
click at [40, 138] on input "checkbox" at bounding box center [40, 138] width 0 height 0
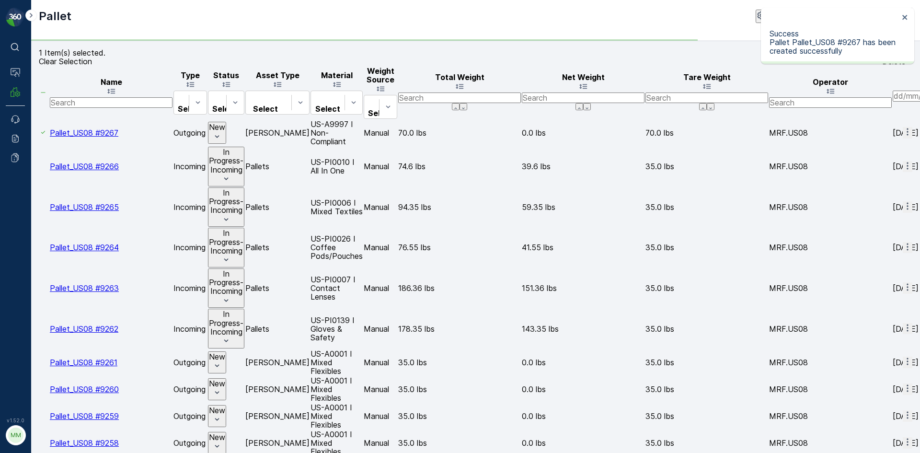
click at [882, 57] on div "Print QR" at bounding box center [897, 52] width 30 height 9
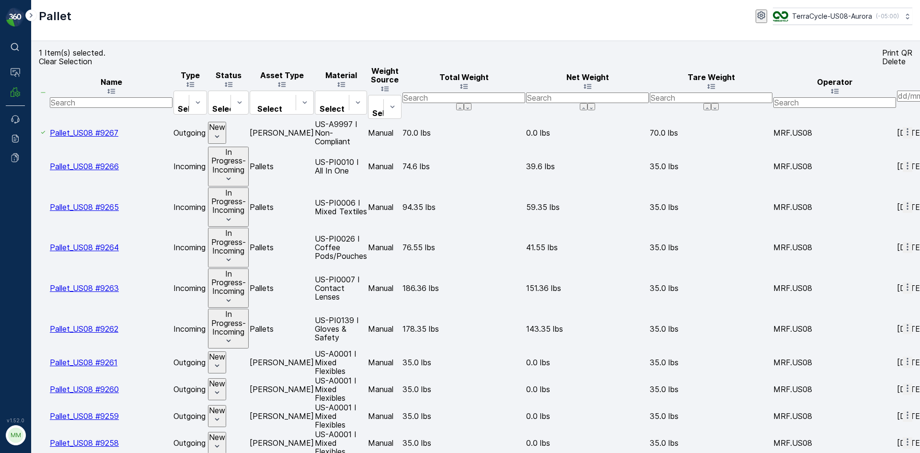
drag, startPoint x: 65, startPoint y: 68, endPoint x: 148, endPoint y: 62, distance: 82.6
click at [65, 66] on p "Clear Selection" at bounding box center [65, 61] width 53 height 9
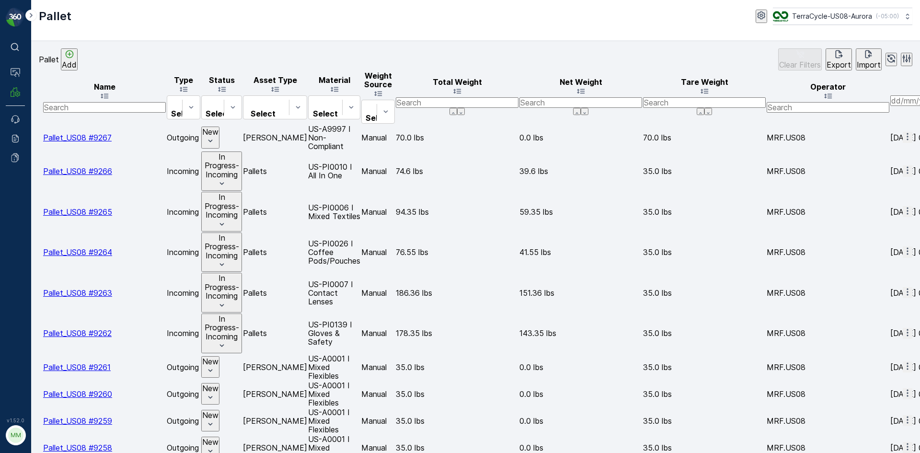
click at [77, 64] on p "Add" at bounding box center [69, 64] width 15 height 9
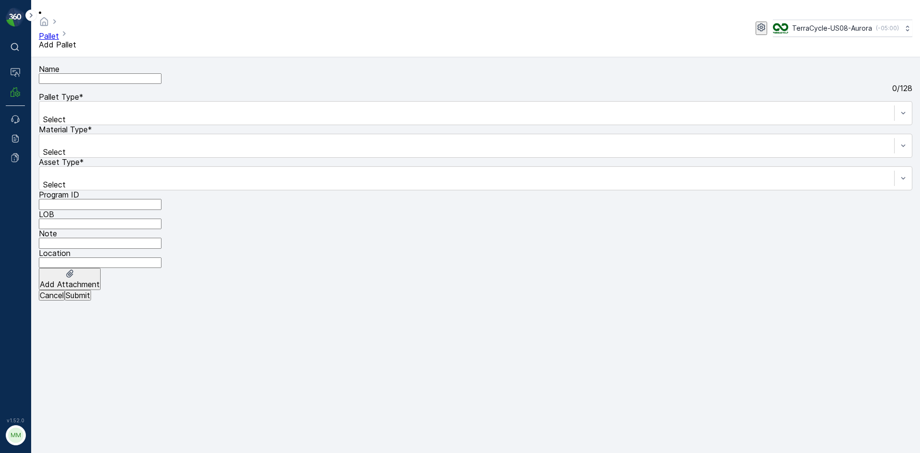
click at [95, 101] on div "Pallet Type *" at bounding box center [476, 96] width 874 height 9
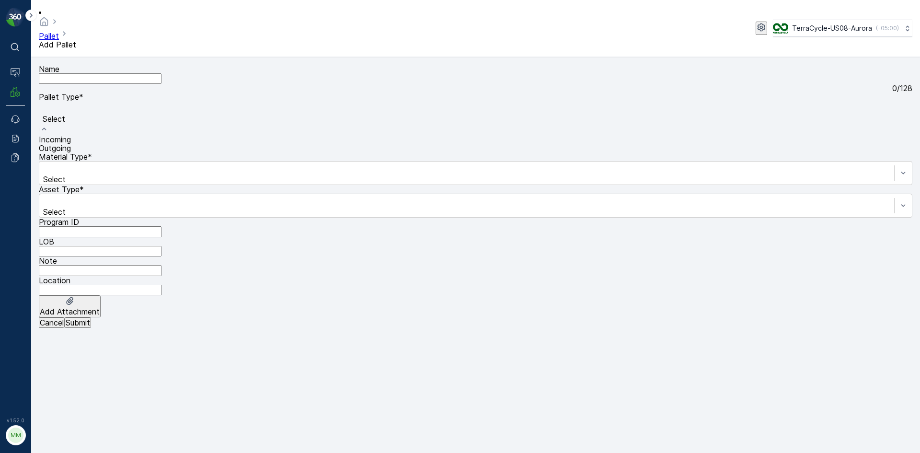
click at [87, 152] on div "Outgoing" at bounding box center [476, 148] width 874 height 9
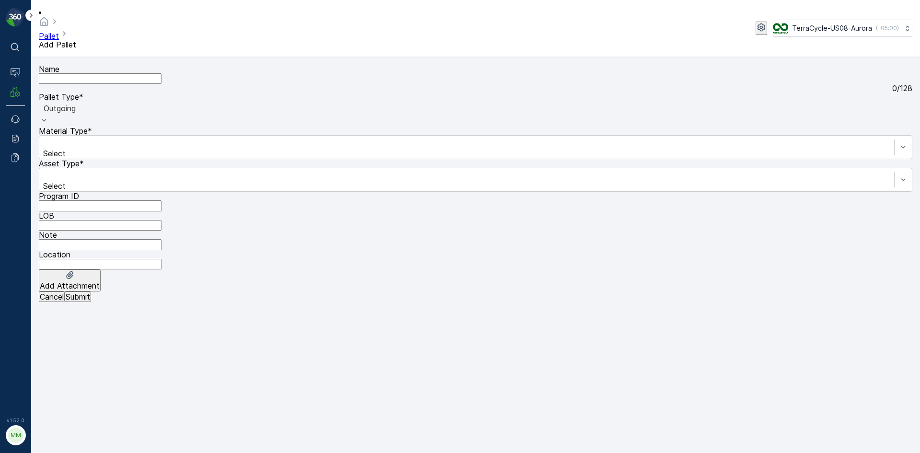
click at [215, 192] on div "Program ID" at bounding box center [476, 196] width 874 height 9
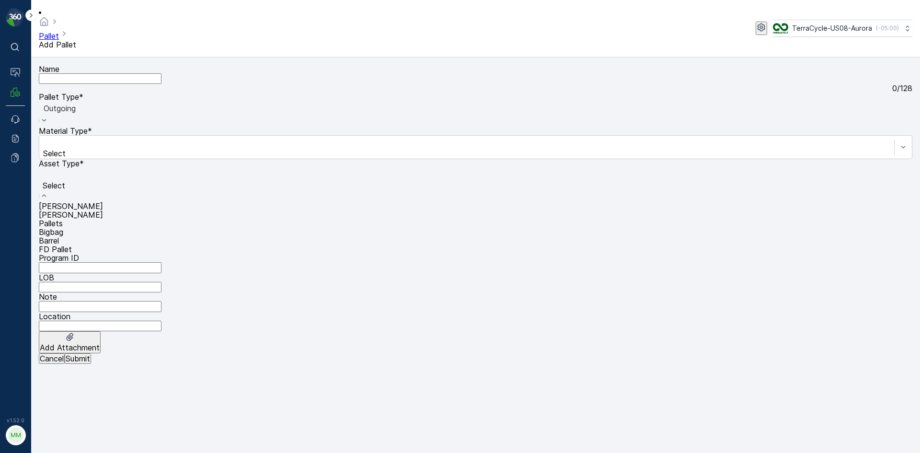
click at [92, 202] on div "[PERSON_NAME]" at bounding box center [476, 206] width 874 height 9
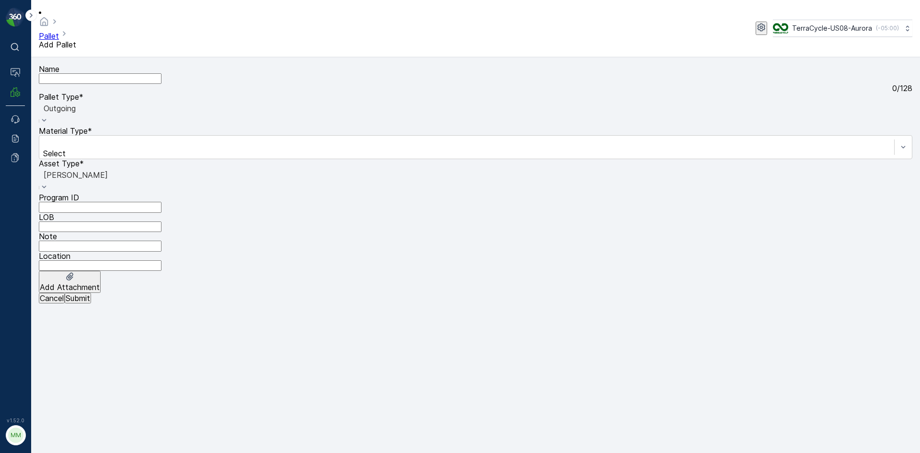
click at [88, 126] on label "Material Type" at bounding box center [63, 131] width 49 height 10
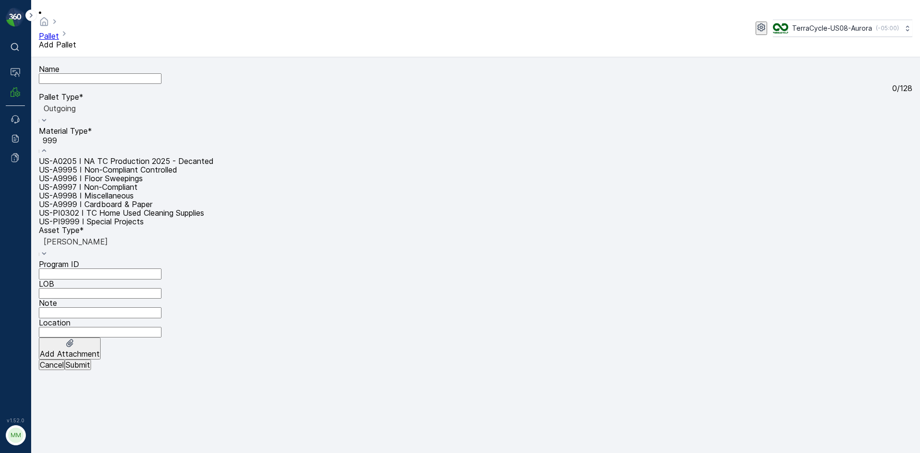
type input "9997"
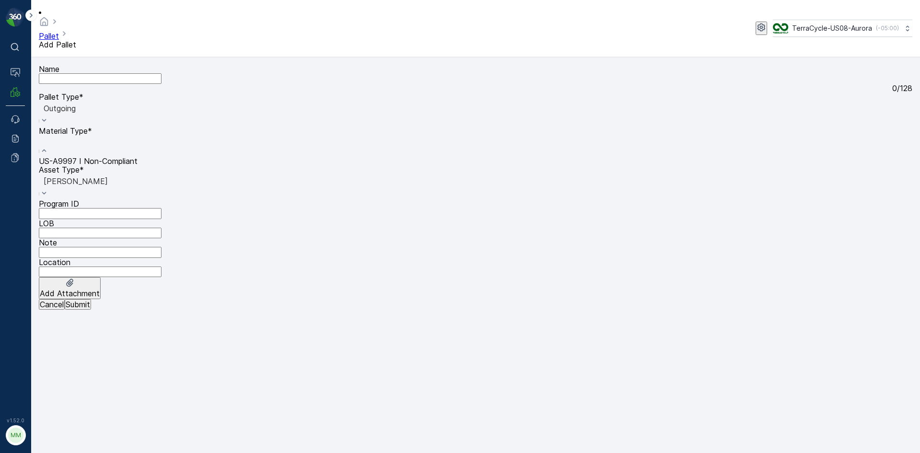
click at [421, 136] on div at bounding box center [476, 140] width 866 height 9
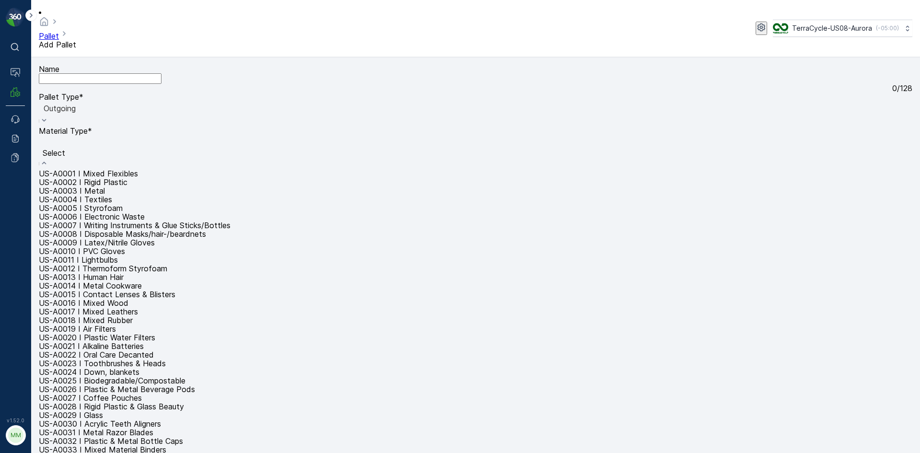
click at [419, 149] on p "Select" at bounding box center [265, 153] width 444 height 9
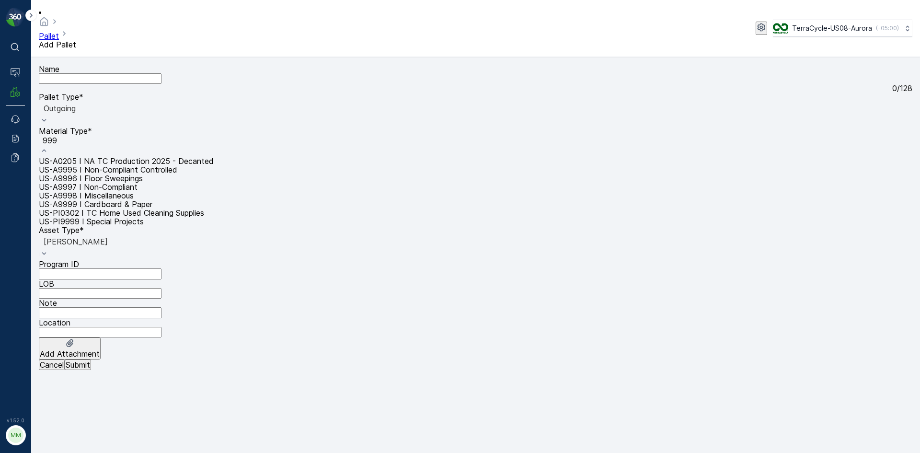
type input "9997"
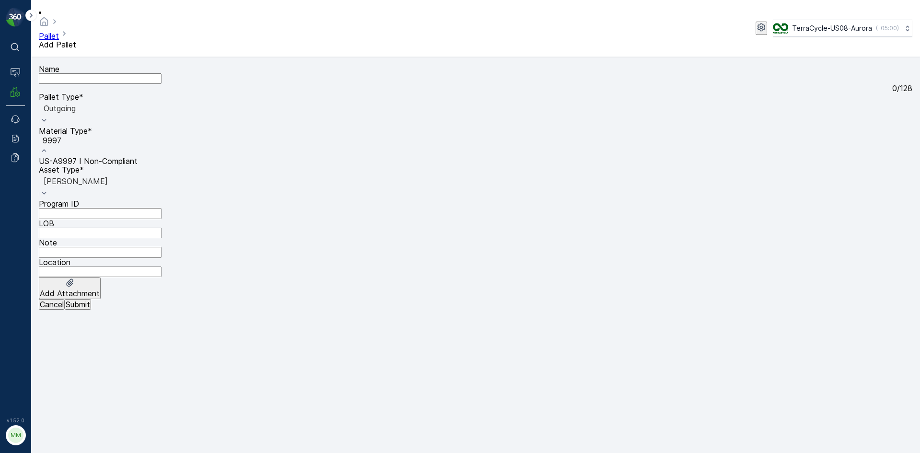
click at [423, 157] on div "US-A9997 I Non-Compliant" at bounding box center [476, 161] width 874 height 9
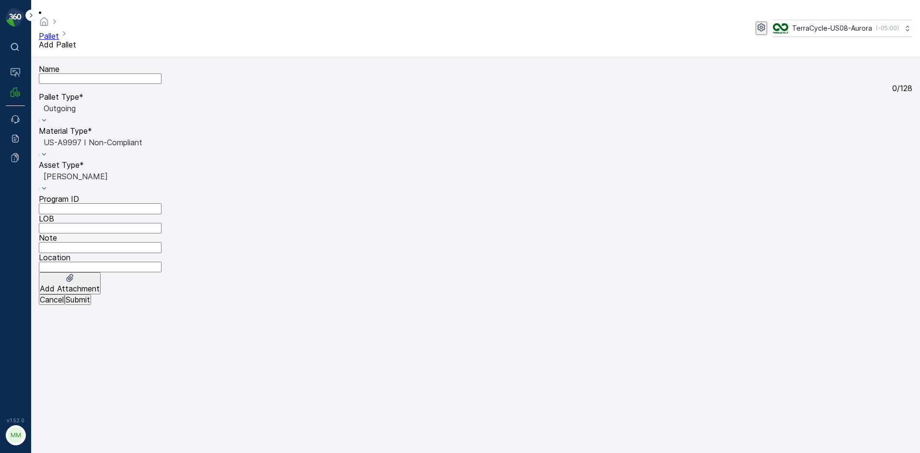
click at [90, 304] on p "Submit" at bounding box center [78, 299] width 24 height 9
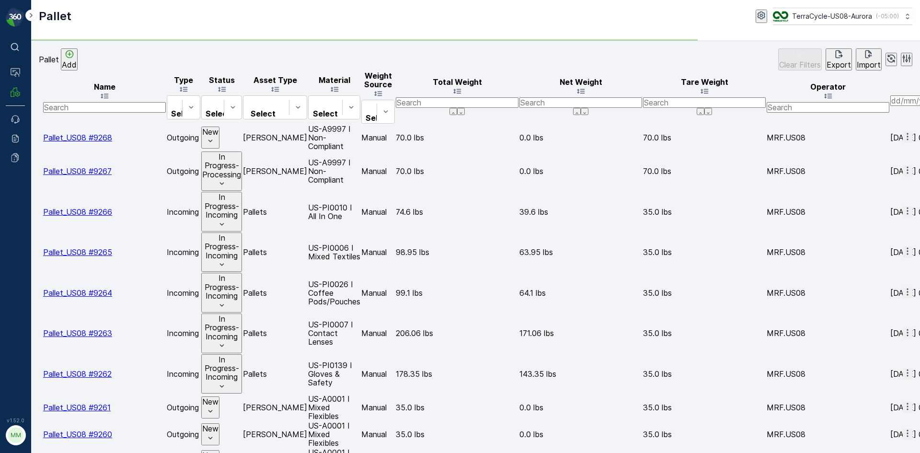
click at [903, 132] on icon "button" at bounding box center [908, 137] width 10 height 10
click at [907, 133] on icon "button" at bounding box center [907, 136] width 1 height 7
click at [879, 186] on span "Print QR" at bounding box center [881, 190] width 30 height 9
